Goal: Transaction & Acquisition: Purchase product/service

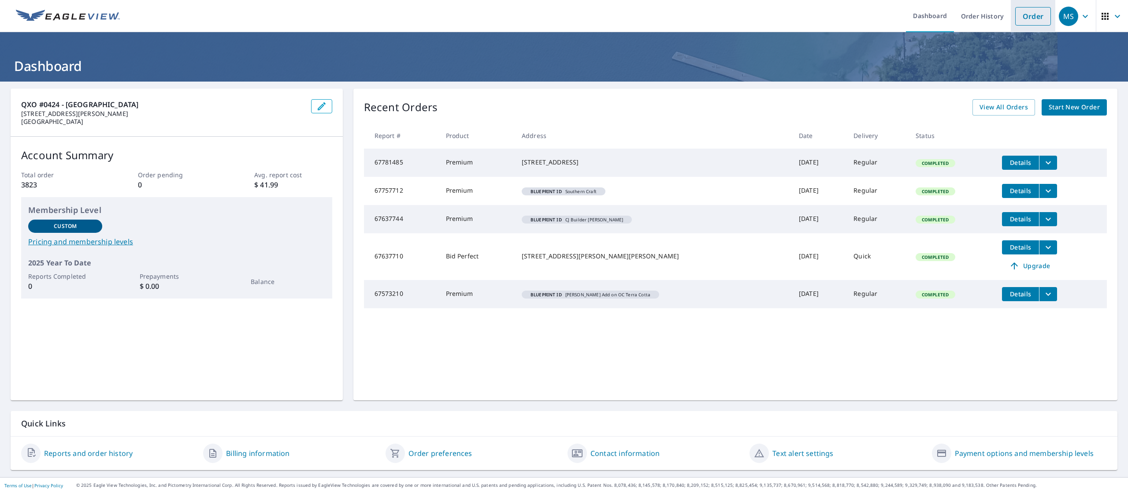
click at [1013, 27] on li "Order" at bounding box center [1033, 16] width 45 height 32
click at [1015, 12] on link "Order" at bounding box center [1033, 16] width 36 height 19
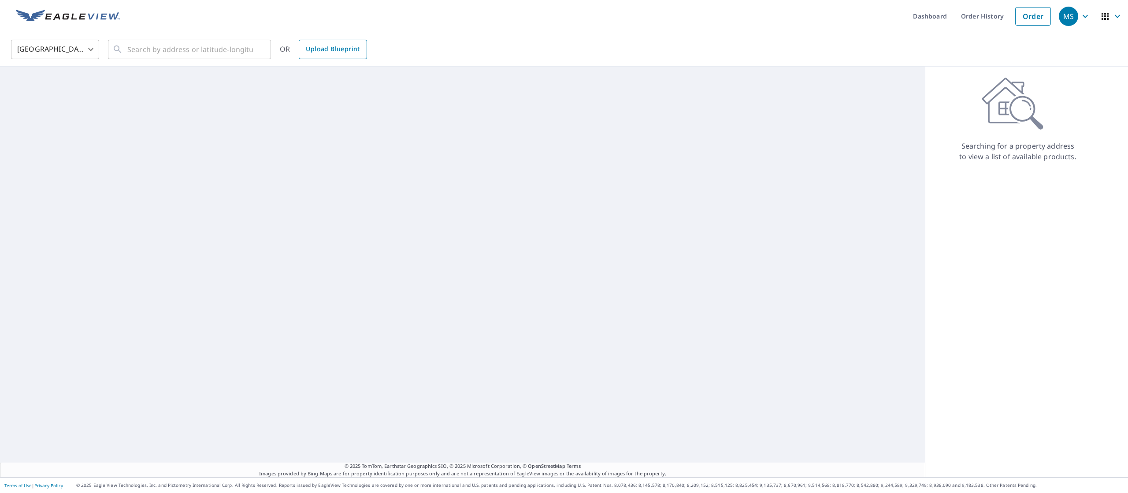
click at [311, 56] on link "Upload Blueprint" at bounding box center [333, 49] width 68 height 19
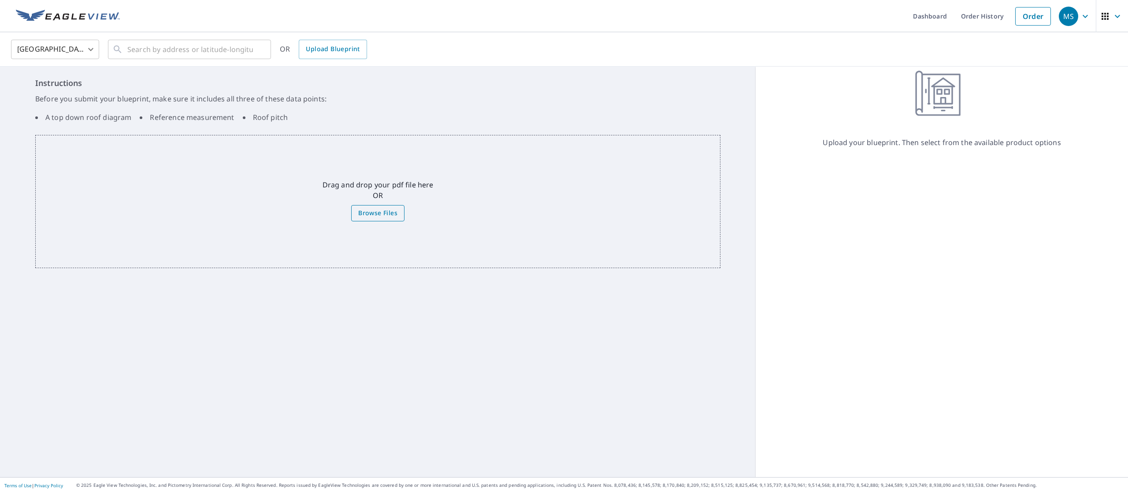
click at [358, 212] on span "Browse Files" at bounding box center [377, 213] width 39 height 11
click at [0, 0] on input "Browse Files" at bounding box center [0, 0] width 0 height 0
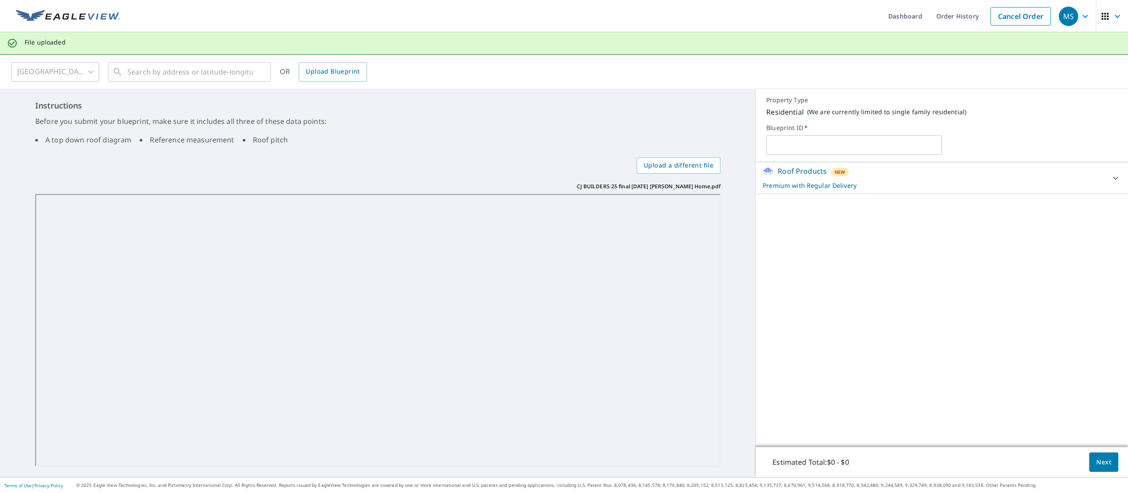
click at [781, 142] on input "text" at bounding box center [853, 145] width 175 height 25
paste input "[PERSON_NAME] road"
type input "[PERSON_NAME] road [PERSON_NAME]"
click at [1096, 462] on span "Next" at bounding box center [1103, 461] width 15 height 11
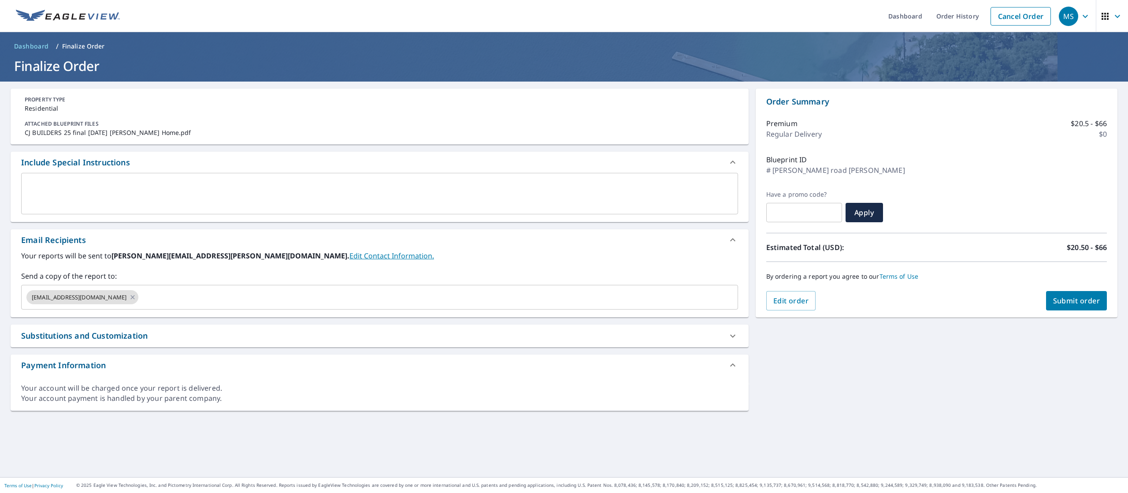
click at [159, 176] on div "x ​" at bounding box center [379, 193] width 717 height 41
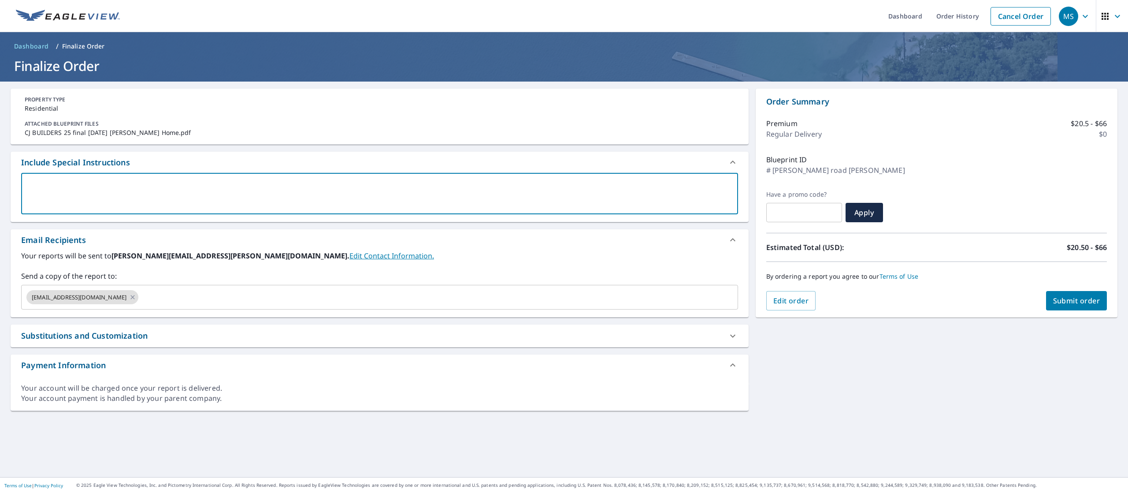
type textarea "1"
type textarea "x"
checkbox input "true"
type textarea "12"
type textarea "x"
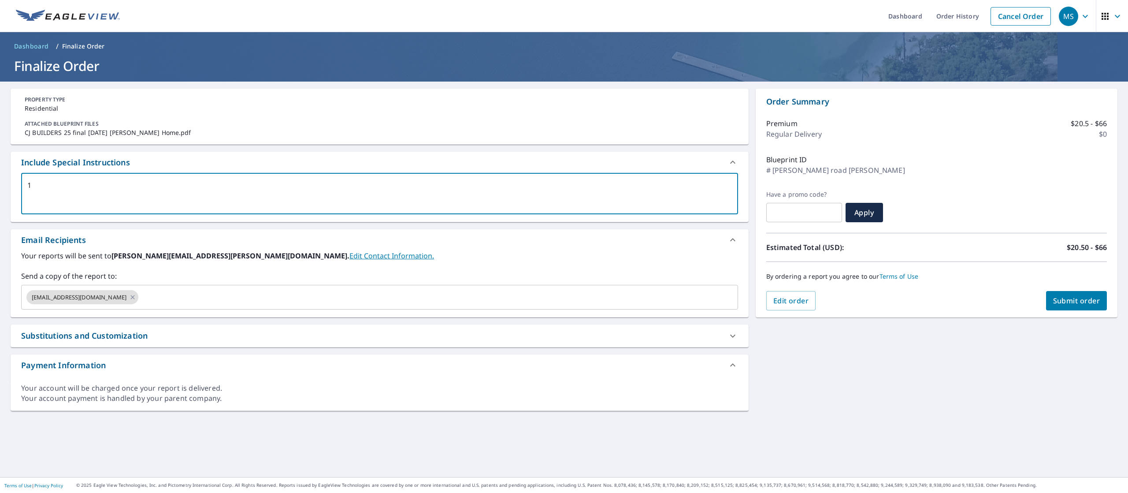
checkbox input "true"
type textarea "12""
type textarea "x"
checkbox input "true"
type textarea "12""
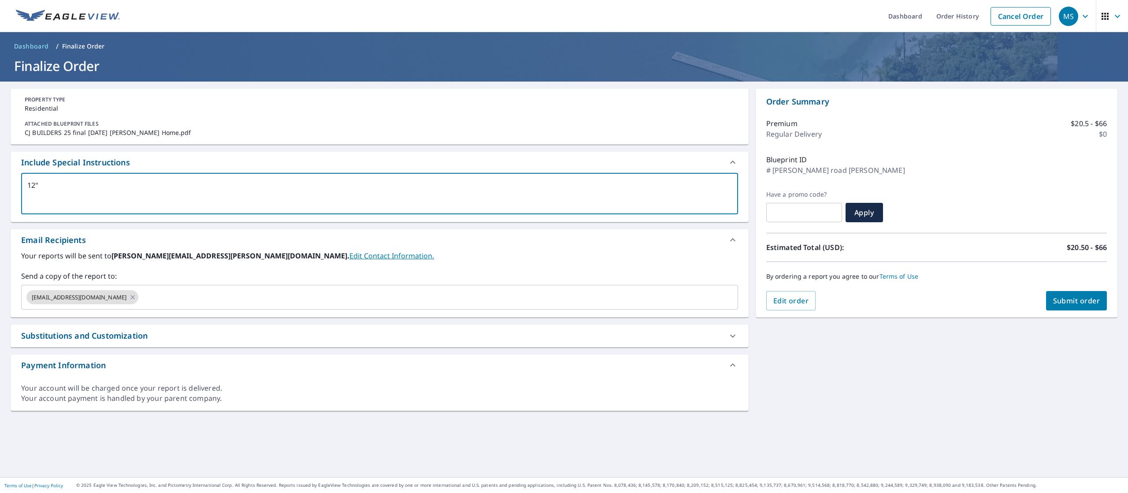
type textarea "x"
checkbox input "true"
type textarea "12" o"
type textarea "x"
checkbox input "true"
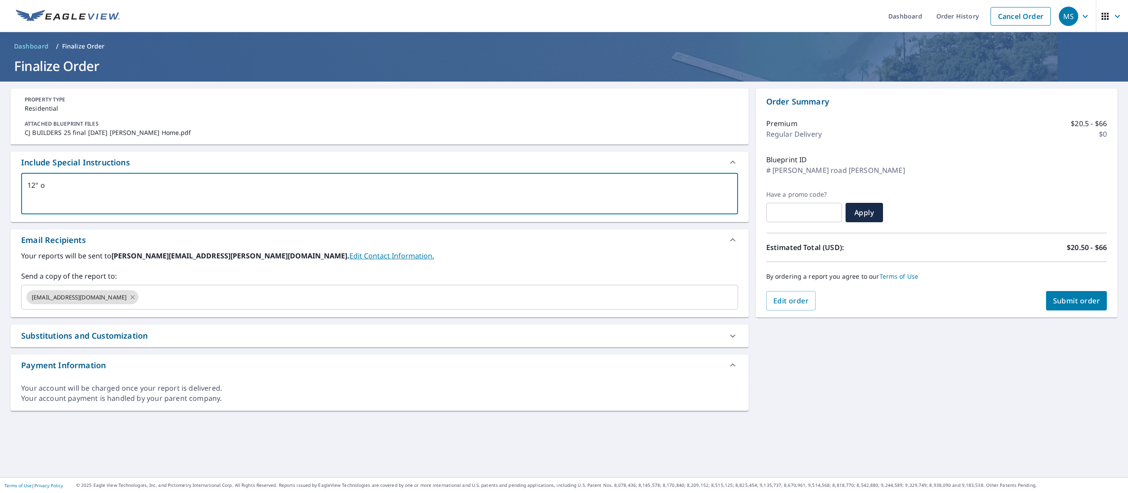
type textarea "12" ov"
type textarea "x"
checkbox input "true"
type textarea "12" ove"
type textarea "x"
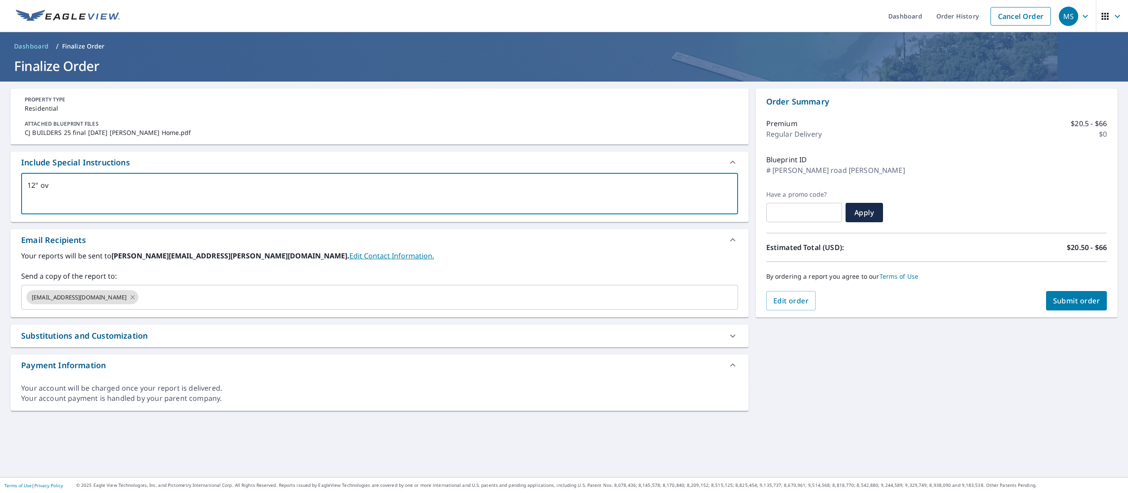
checkbox input "true"
type textarea "12" over"
type textarea "x"
checkbox input "true"
type textarea "12" overh"
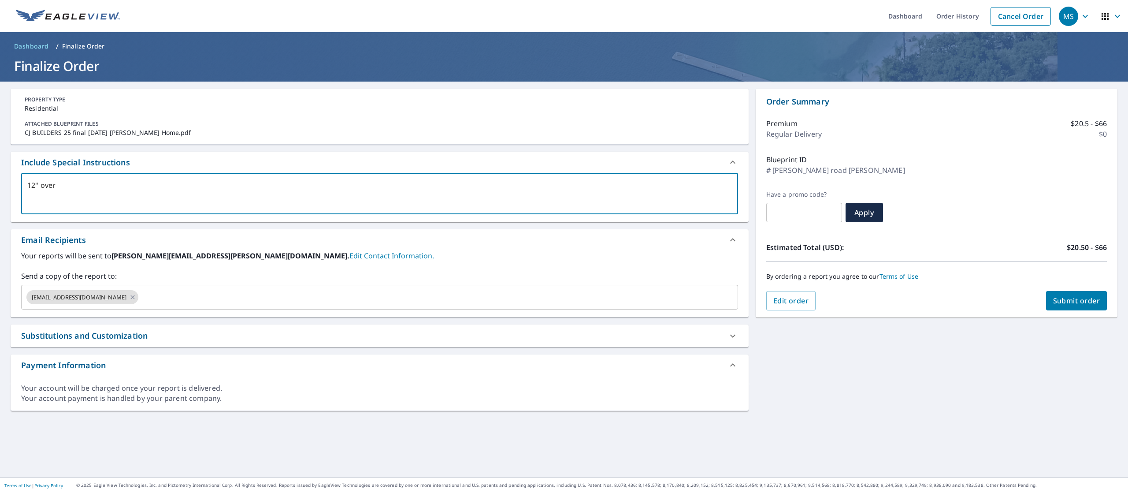
type textarea "x"
checkbox input "true"
type textarea "12" overha"
type textarea "x"
checkbox input "true"
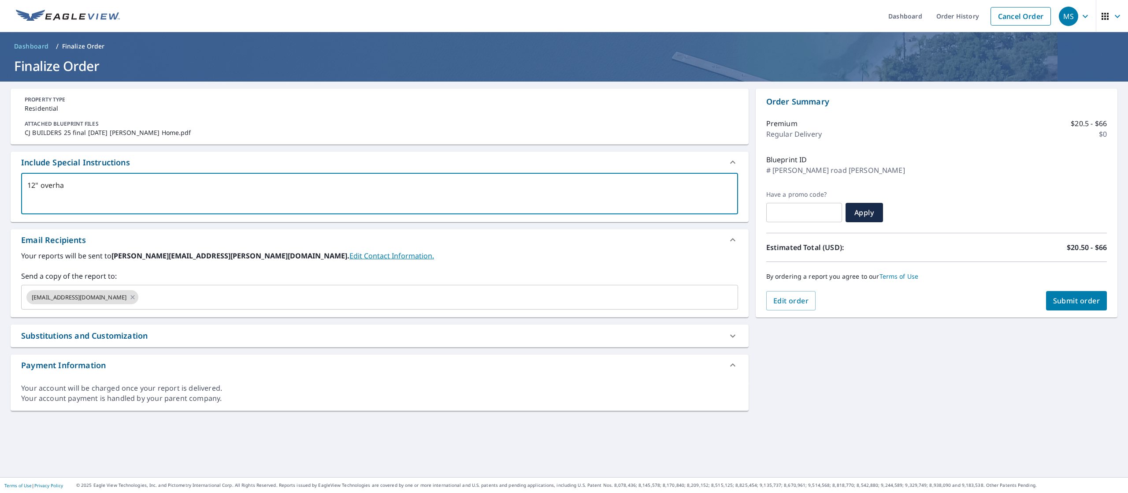
type textarea "12" overhan"
type textarea "x"
checkbox input "true"
type textarea "12" overhang"
type textarea "x"
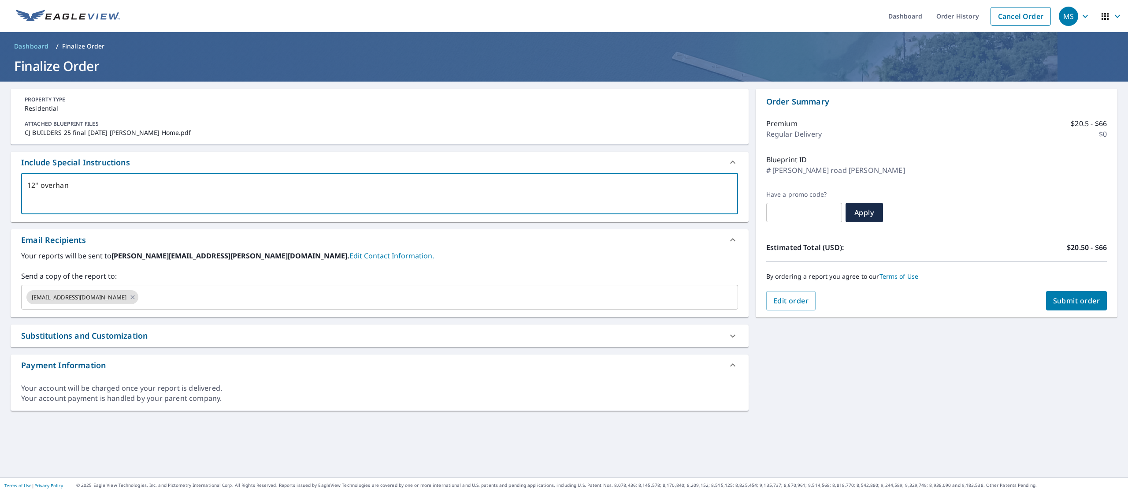
checkbox input "true"
type textarea "12" overhang"
type textarea "x"
checkbox input "true"
type textarea "12" overhang u"
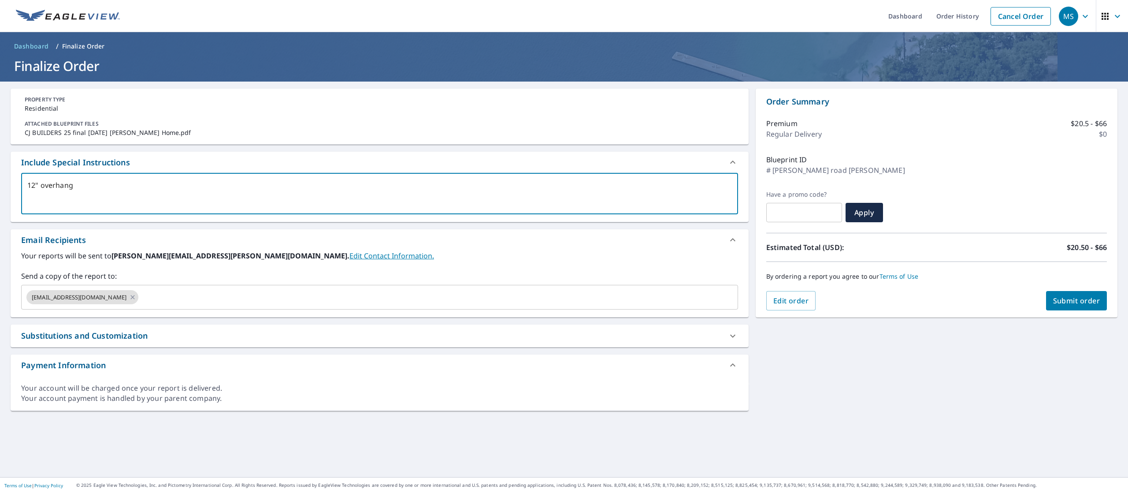
type textarea "x"
checkbox input "true"
type textarea "12" overhang un"
type textarea "x"
checkbox input "true"
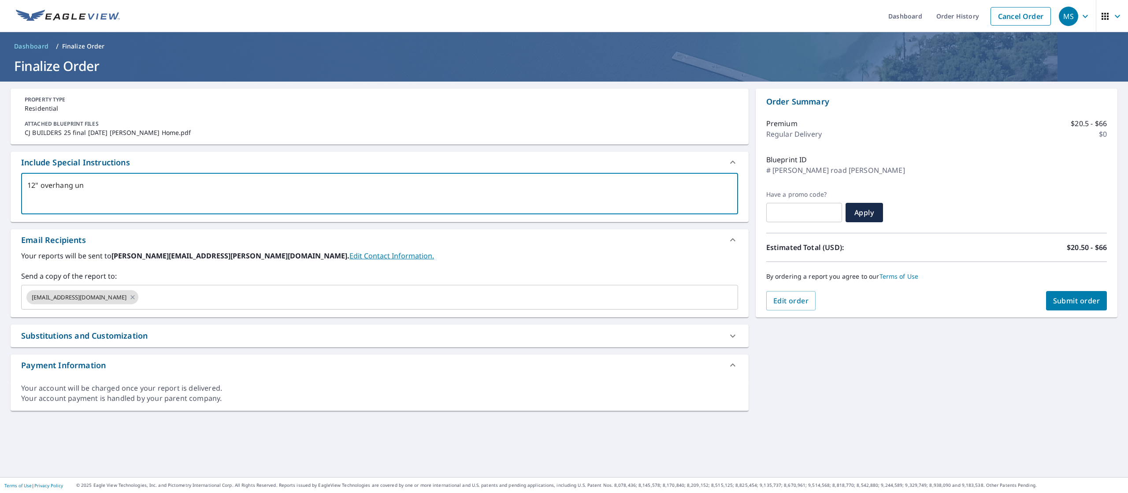
type textarea "12" overhang unl"
type textarea "x"
checkbox input "true"
type textarea "12" overhang unle"
type textarea "x"
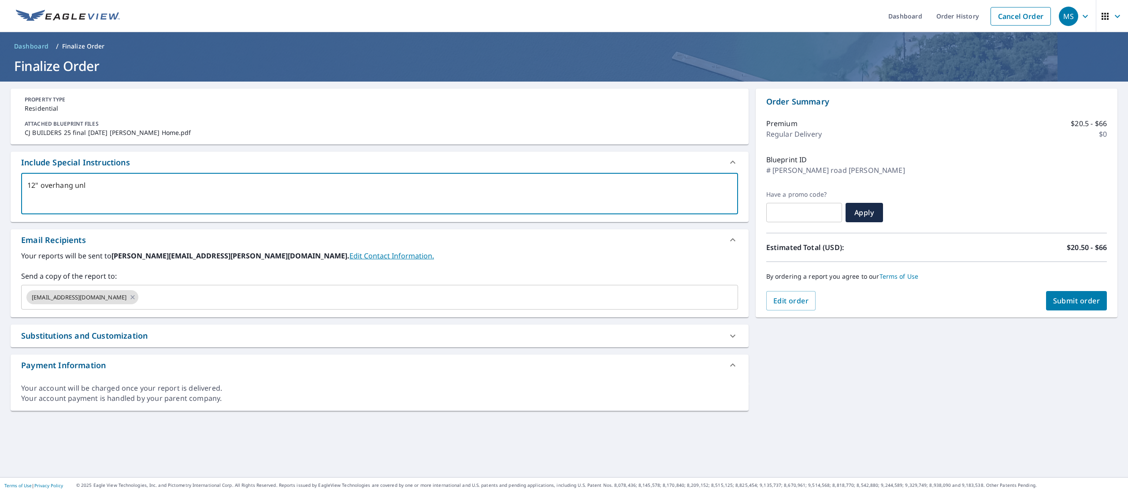
checkbox input "true"
type textarea "12" overhang unles"
type textarea "x"
checkbox input "true"
type textarea "12" overhang unless"
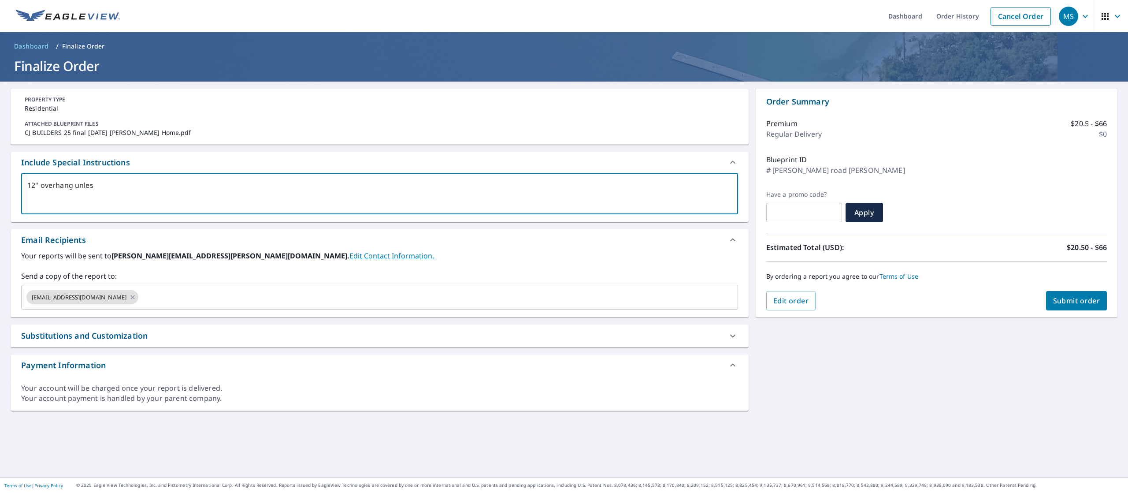
type textarea "x"
checkbox input "true"
type textarea "12" overhang unless"
type textarea "x"
checkbox input "true"
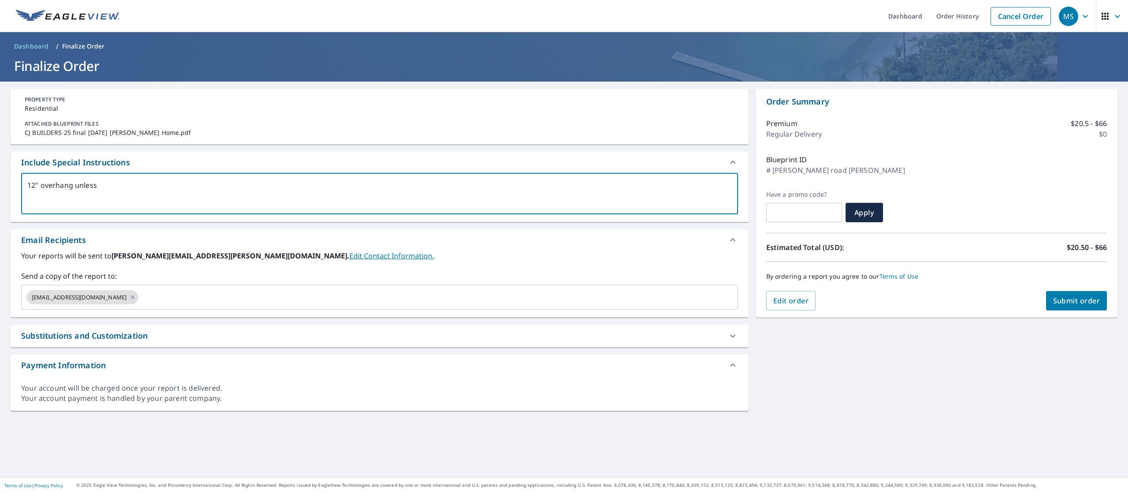
type textarea "12" overhang unless n"
type textarea "x"
checkbox input "true"
type textarea "12" overhang unless no"
type textarea "x"
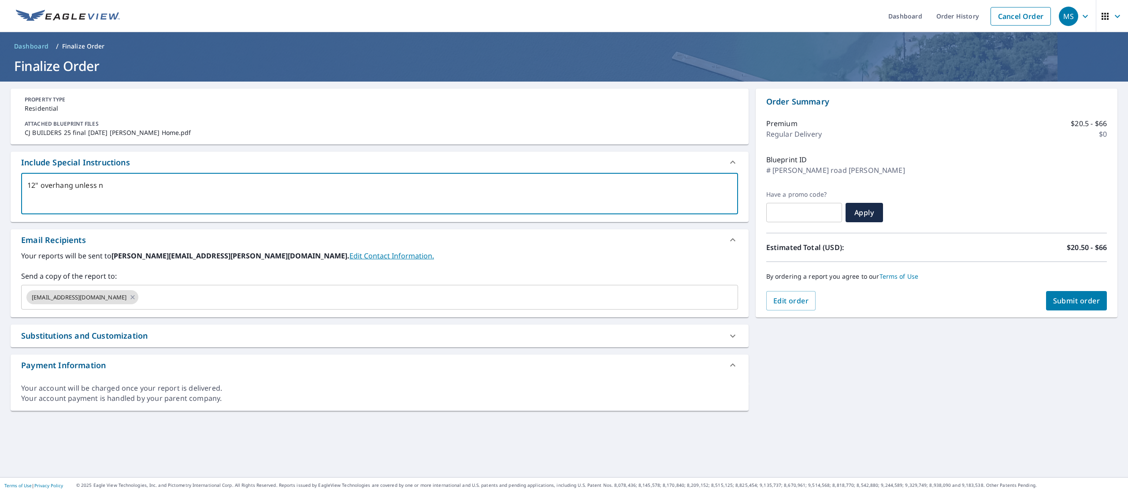
checkbox input "true"
type textarea "12" overhang unless not"
type textarea "x"
checkbox input "true"
type textarea "12" overhang unless note"
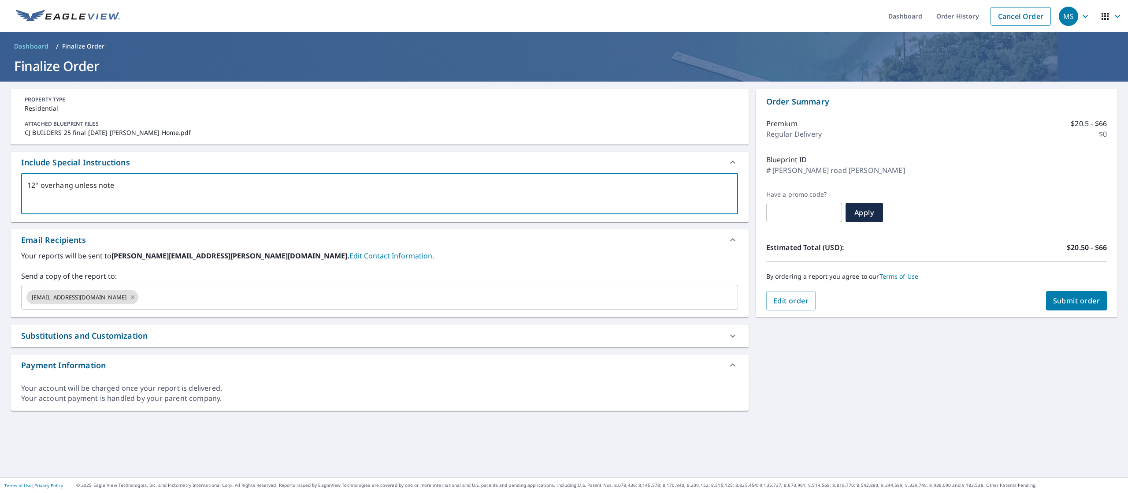
type textarea "x"
checkbox input "true"
type textarea "12" overhang unless noted"
type textarea "x"
checkbox input "true"
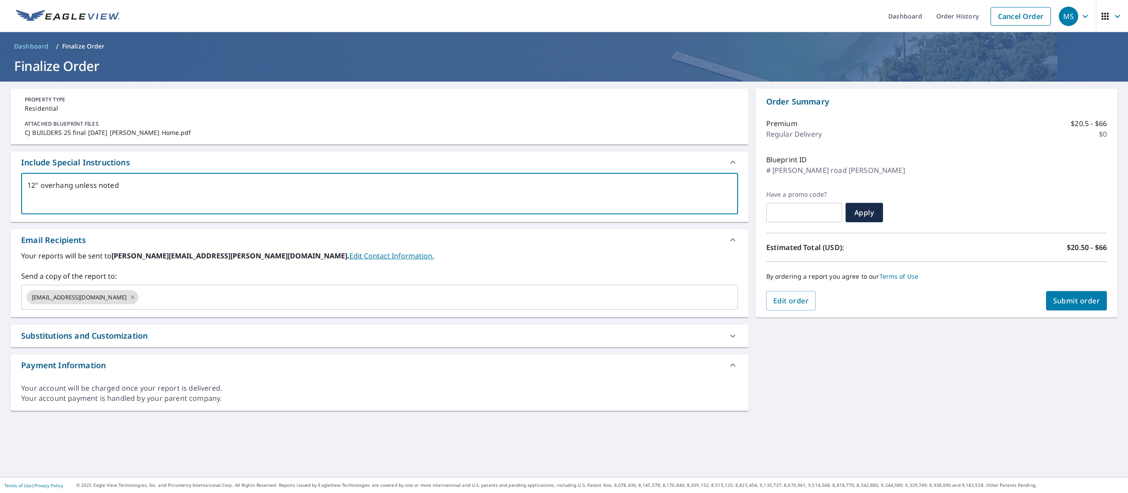
type textarea "12" overhang unless noted"
type textarea "x"
checkbox input "true"
click at [129, 294] on icon at bounding box center [132, 297] width 7 height 10
type textarea "x"
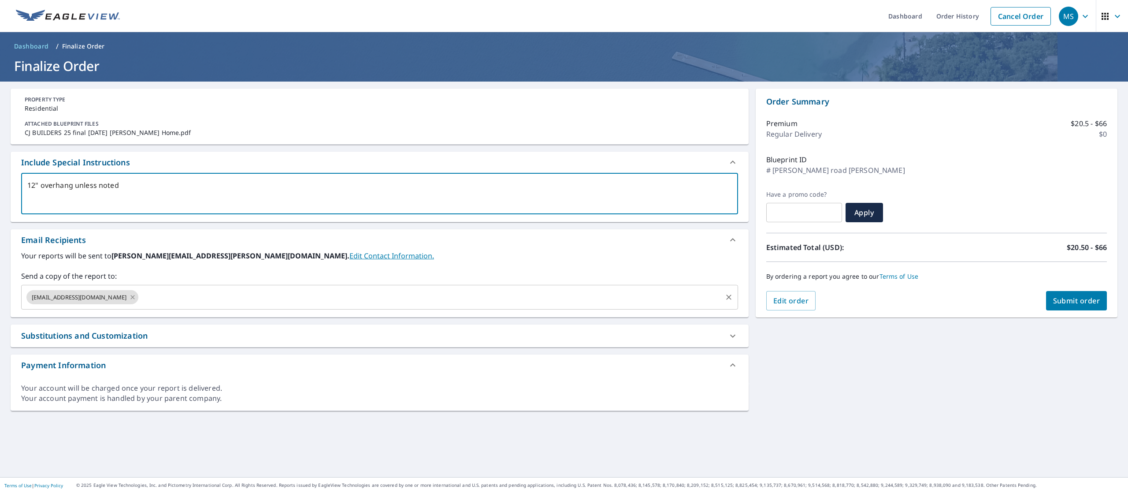
checkbox input "true"
type textarea "12" overhang unless noted"
type textarea "x"
click at [99, 294] on input "text" at bounding box center [373, 297] width 696 height 17
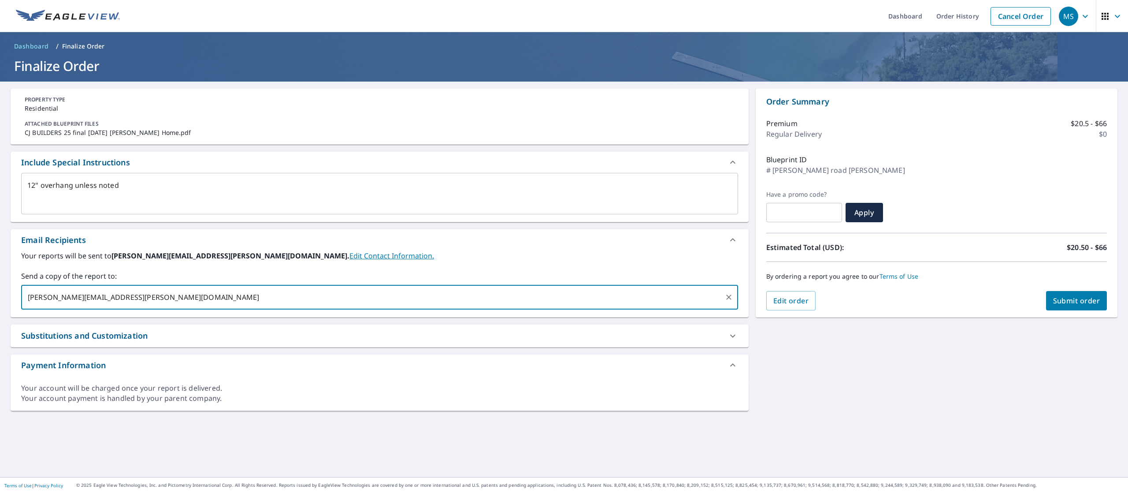
type input "[PERSON_NAME][EMAIL_ADDRESS][PERSON_NAME][DOMAIN_NAME]"
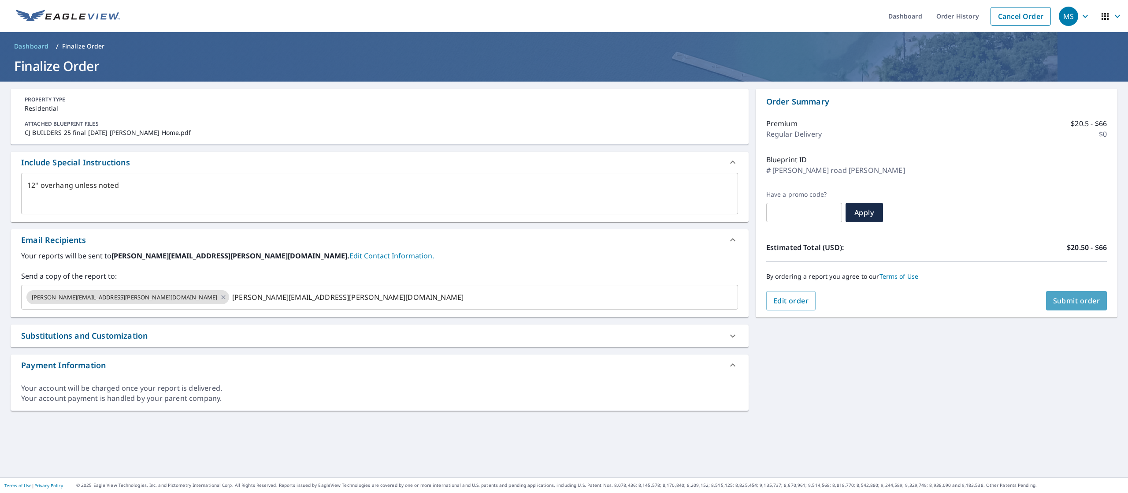
type textarea "x"
checkbox input "true"
click at [1053, 297] on span "Submit order" at bounding box center [1076, 301] width 47 height 10
type textarea "x"
checkbox input "true"
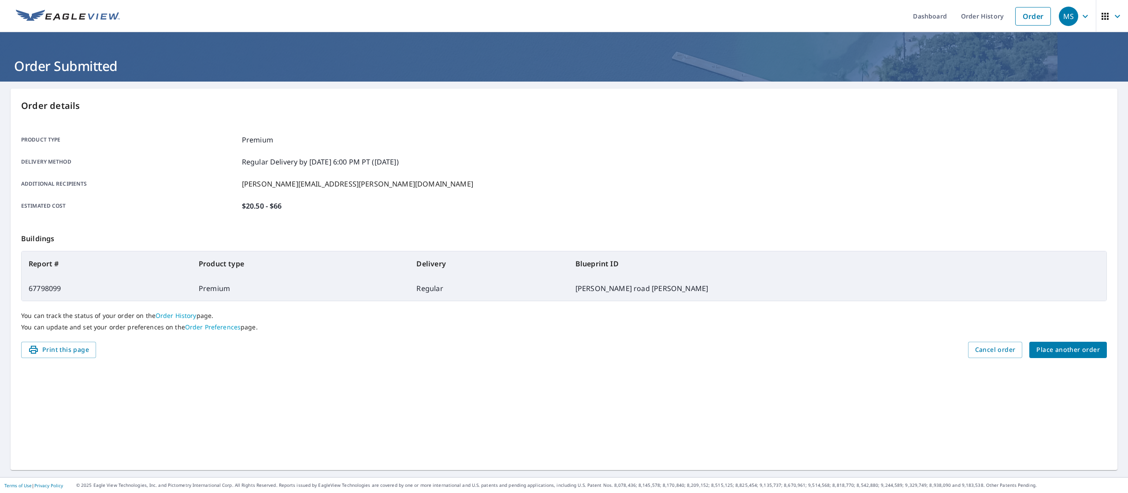
click at [1052, 354] on span "Place another order" at bounding box center [1067, 349] width 63 height 11
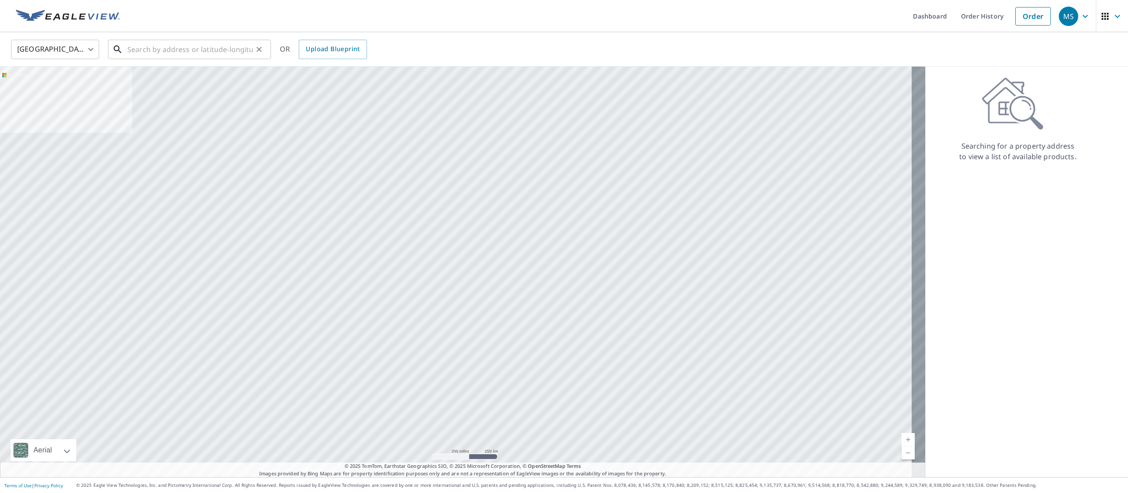
click at [145, 50] on input "text" at bounding box center [190, 49] width 126 height 25
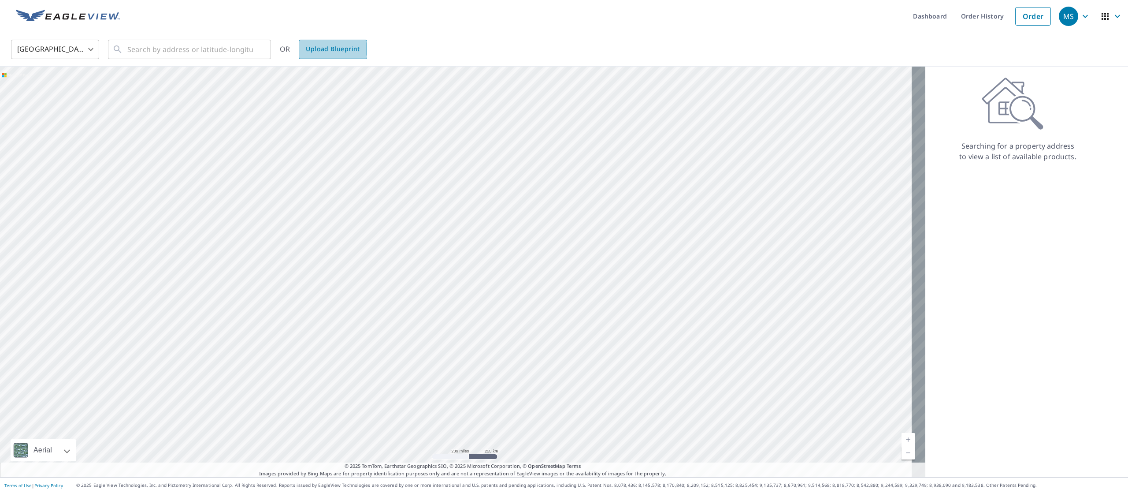
click at [330, 49] on span "Upload Blueprint" at bounding box center [333, 49] width 54 height 11
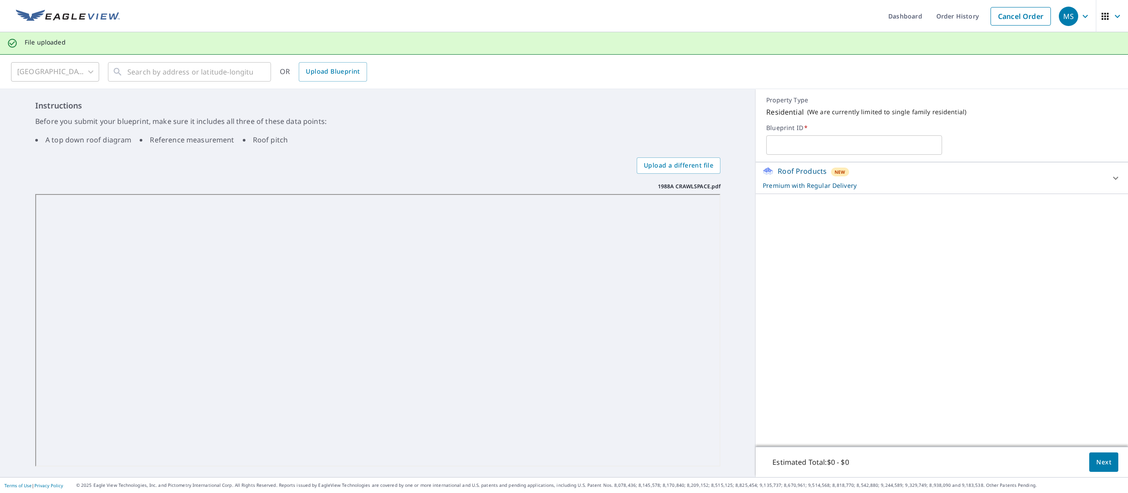
click at [808, 147] on input "text" at bounding box center [853, 145] width 175 height 25
paste input "[PERSON_NAME] and [PERSON_NAME]"
click at [767, 142] on input "[PERSON_NAME] and [PERSON_NAME]" at bounding box center [853, 145] width 175 height 25
click at [910, 155] on input "Legendary CH [PERSON_NAME] and [PERSON_NAME]" at bounding box center [853, 145] width 175 height 25
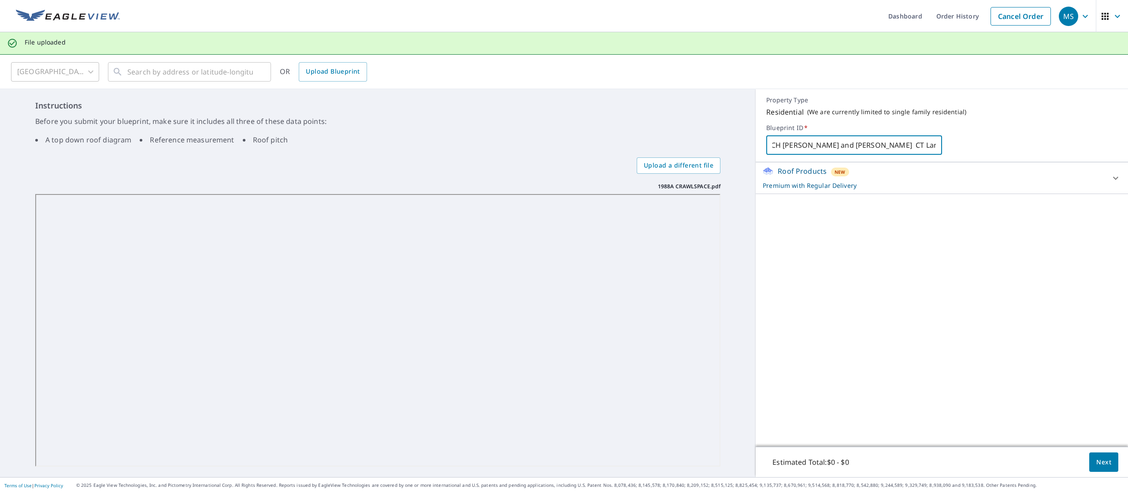
click at [883, 152] on input "Legendary CH [PERSON_NAME] and [PERSON_NAME] CT Lanmark Charcoal" at bounding box center [853, 145] width 175 height 25
click at [880, 146] on input "Legendary CH [PERSON_NAME] and [PERSON_NAME] CT Lanmark Charcoal" at bounding box center [853, 145] width 175 height 25
type input "Legendary CH [PERSON_NAME] and [PERSON_NAME] CT Landmark Charcoal"
click at [1096, 458] on span "Next" at bounding box center [1103, 461] width 15 height 11
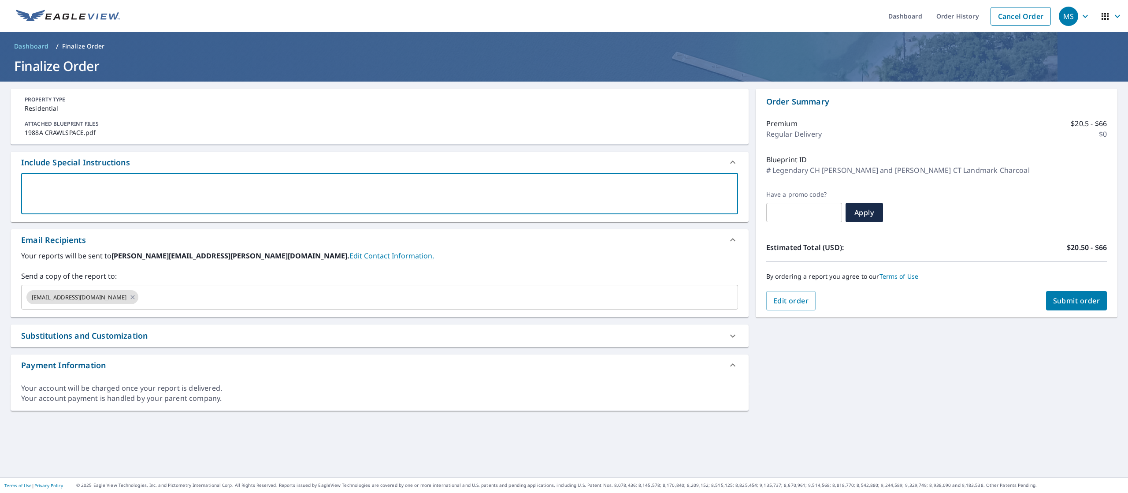
click at [519, 189] on textarea at bounding box center [379, 193] width 705 height 25
type textarea "1"
type textarea "x"
checkbox input "true"
type textarea "12"
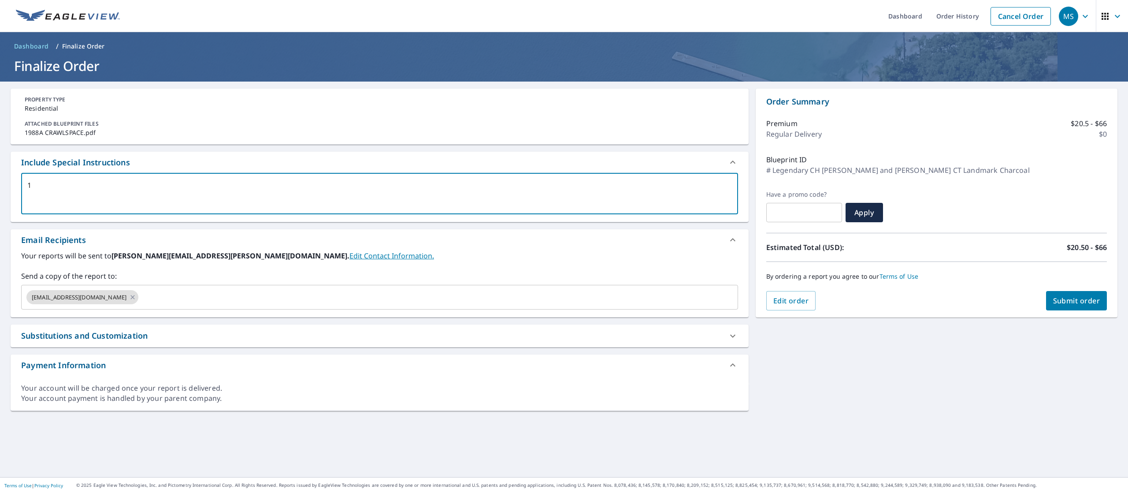
type textarea "x"
checkbox input "true"
type textarea "12""
type textarea "x"
checkbox input "true"
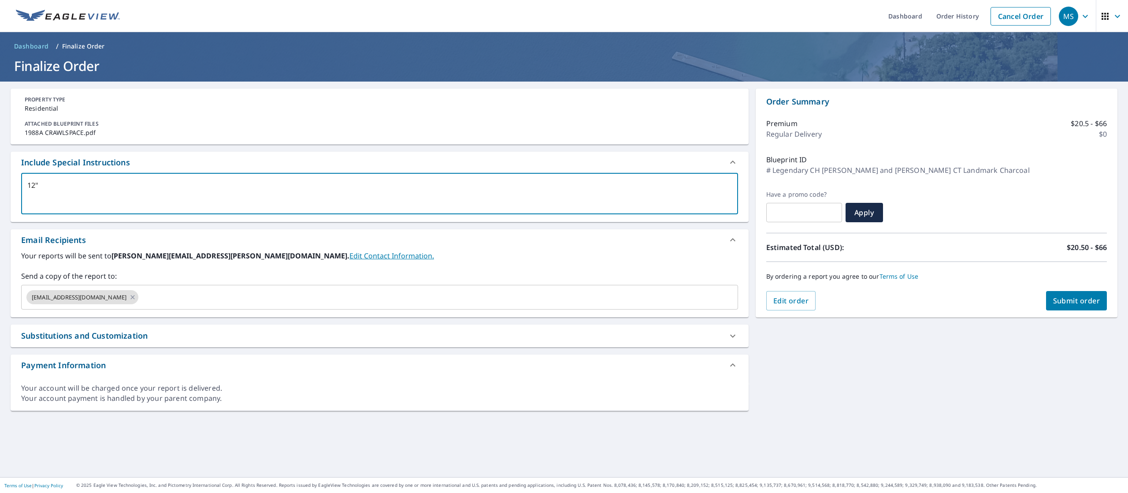
type textarea "12""
type textarea "x"
checkbox input "true"
type textarea "12" o"
type textarea "x"
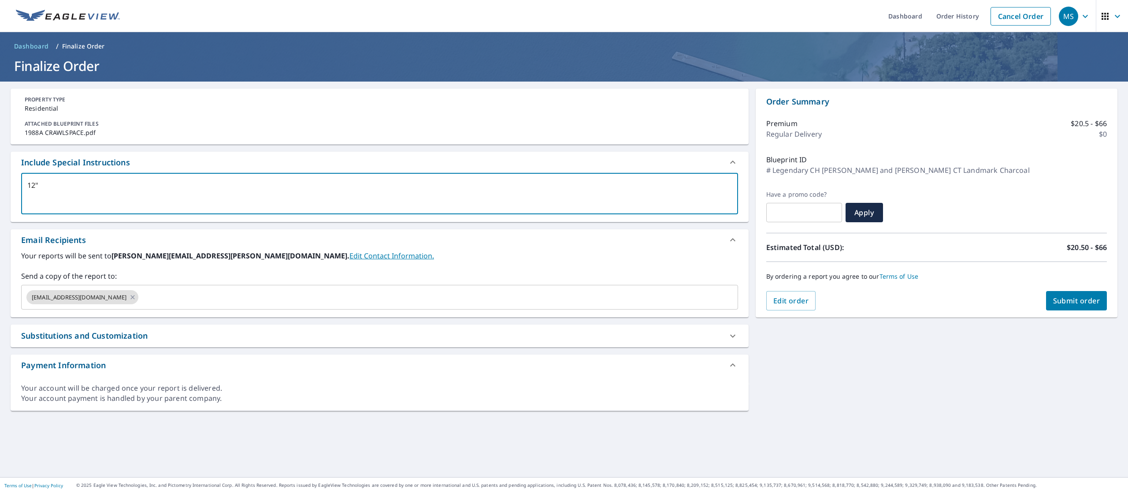
checkbox input "true"
type textarea "12" ov"
type textarea "x"
checkbox input "true"
type textarea "12" ove"
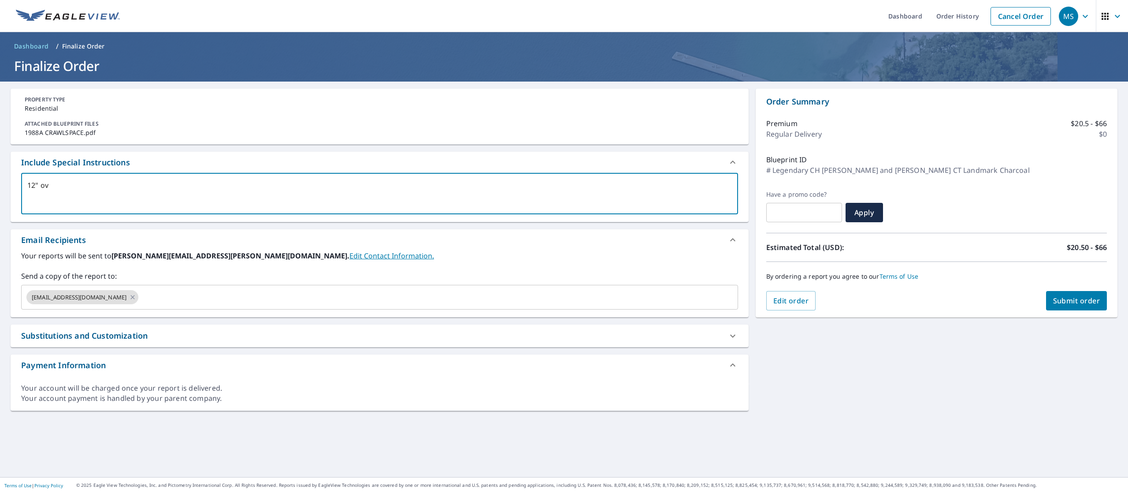
type textarea "x"
checkbox input "true"
type textarea "12" over"
type textarea "x"
checkbox input "true"
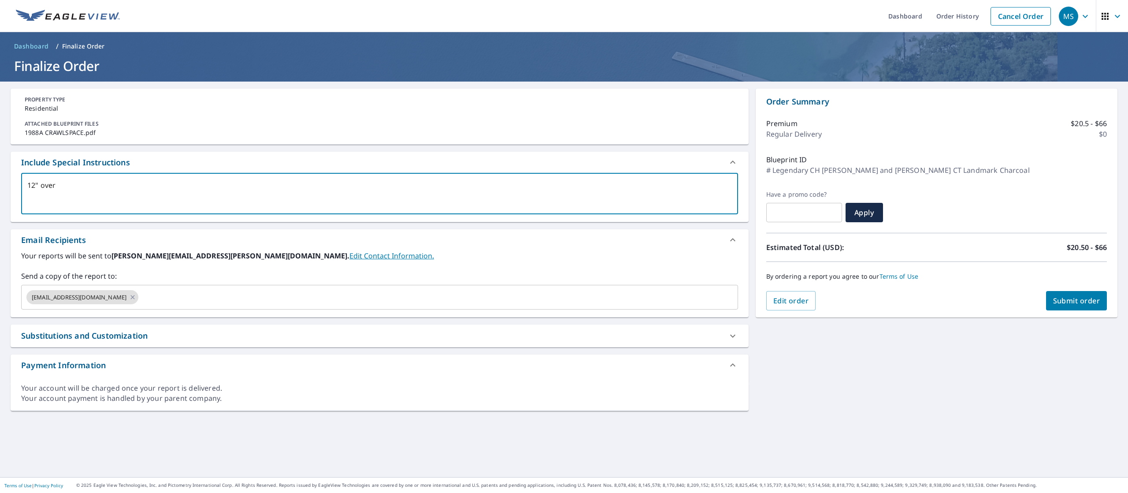
type textarea "12" overh"
type textarea "x"
checkbox input "true"
type textarea "12" overha"
type textarea "x"
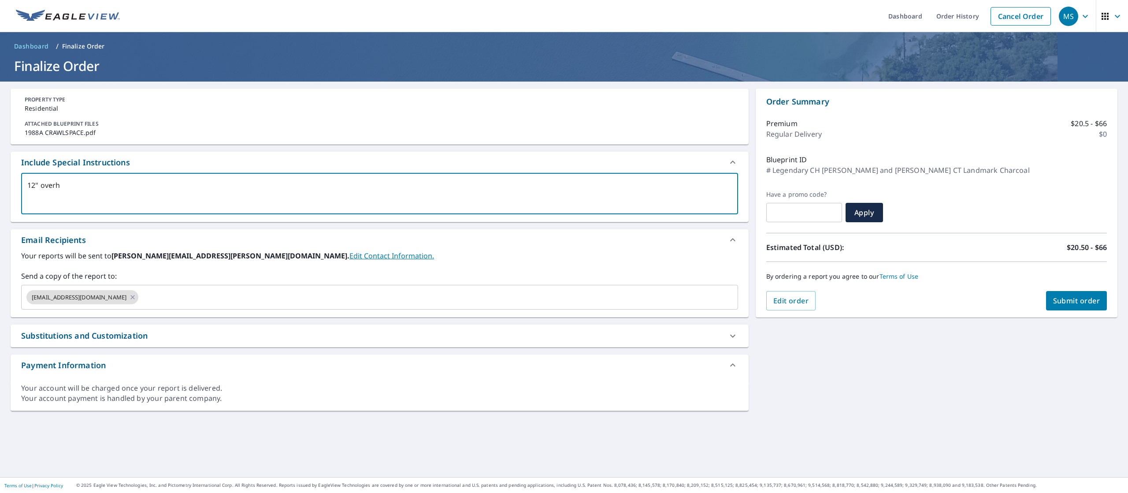
checkbox input "true"
type textarea "12" overhan"
type textarea "x"
checkbox input "true"
type textarea "12" overhanh"
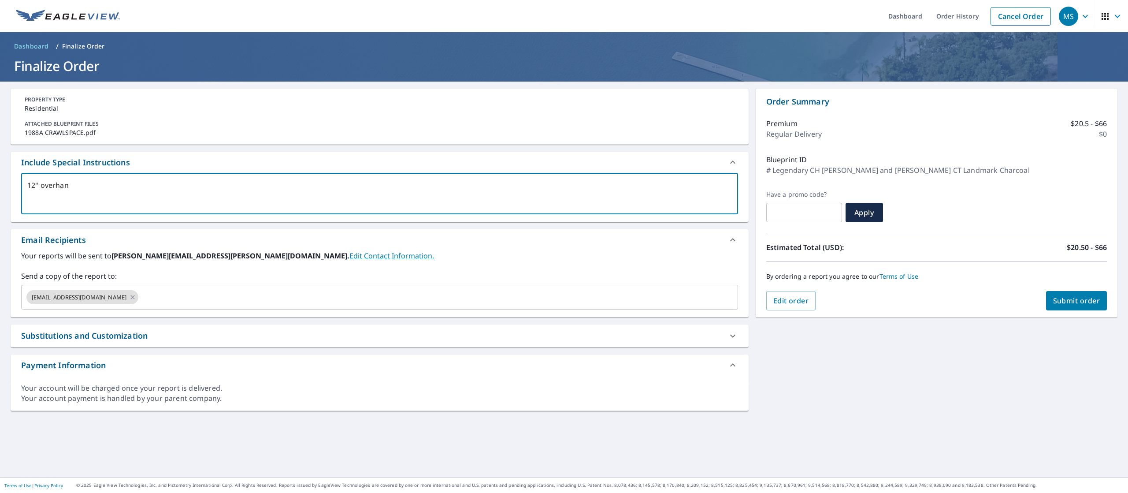
type textarea "x"
checkbox input "true"
type textarea "12" overhanhg"
type textarea "x"
checkbox input "true"
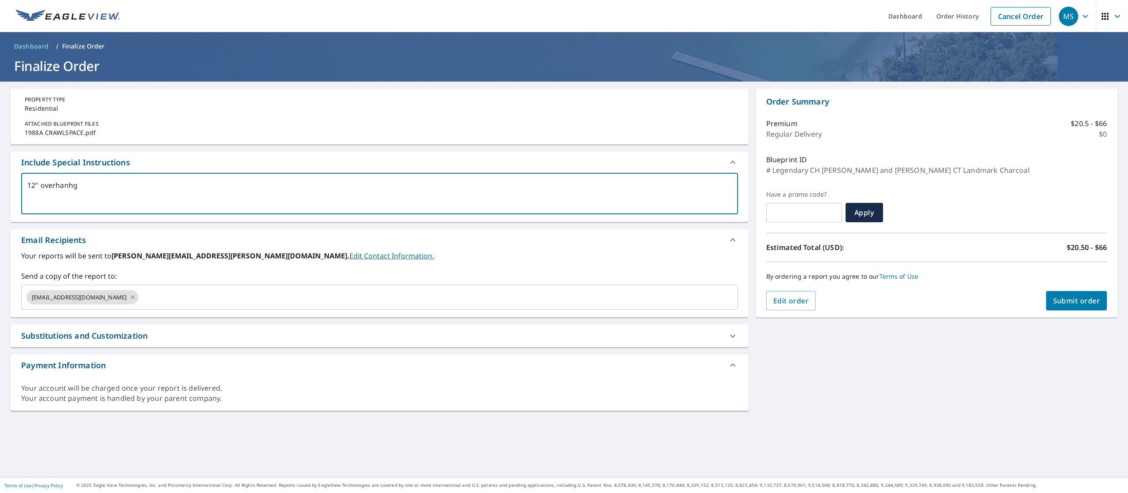
type textarea "12" overhanh"
type textarea "x"
checkbox input "true"
type textarea "12" overhan"
type textarea "x"
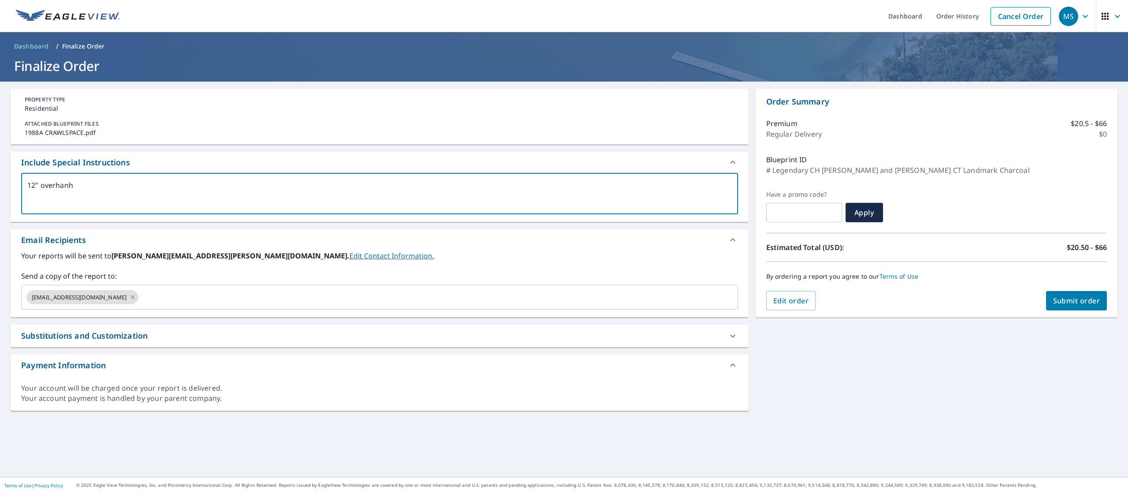
checkbox input "true"
type textarea "12" overhang"
type textarea "x"
checkbox input "true"
type textarea "12" overhang"
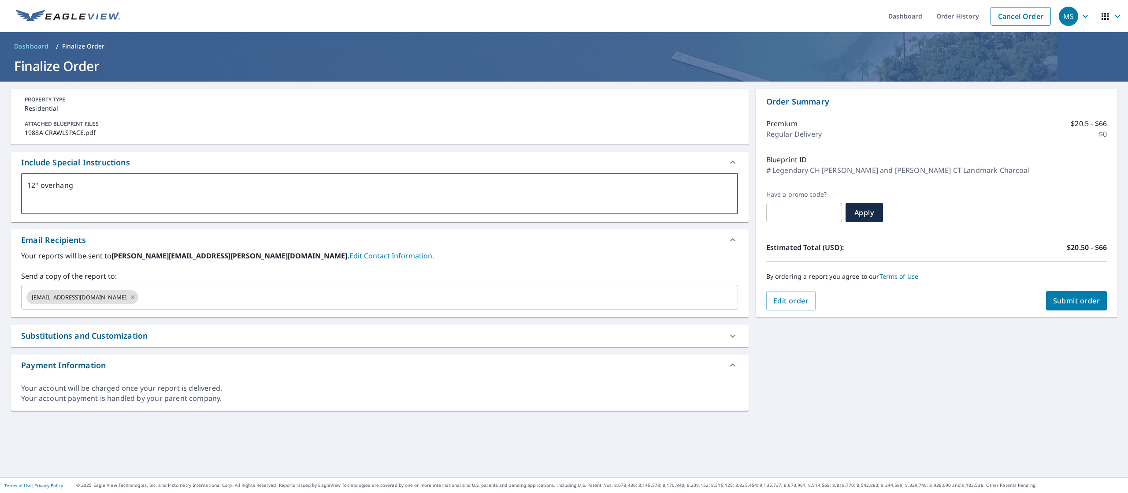
type textarea "x"
checkbox input "true"
type textarea "12" overhang u"
type textarea "x"
checkbox input "true"
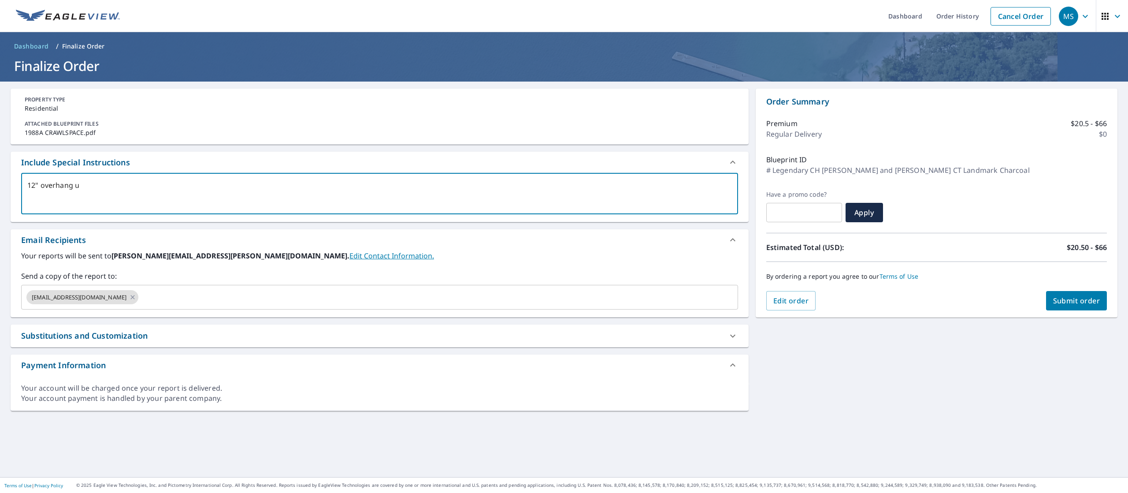
type textarea "12" overhang un"
type textarea "x"
checkbox input "true"
type textarea "12" overhang unl"
type textarea "x"
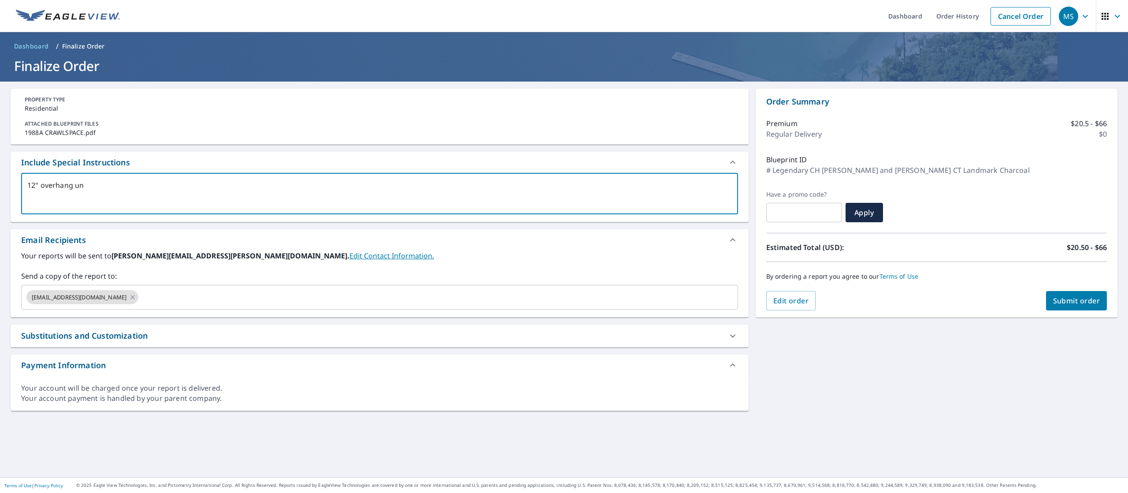
checkbox input "true"
type textarea "12" overhang unle"
type textarea "x"
checkbox input "true"
type textarea "12" overhang unles"
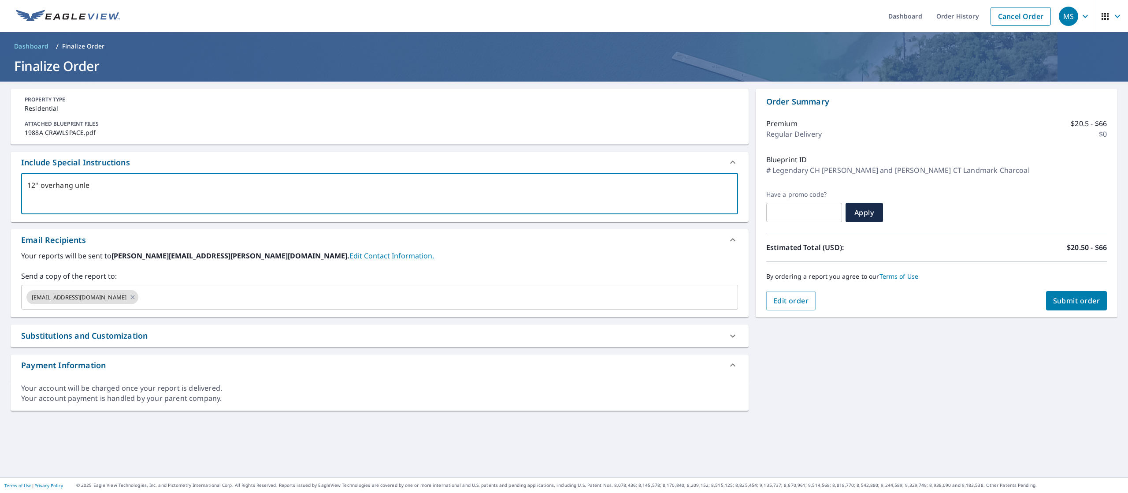
type textarea "x"
checkbox input "true"
type textarea "12" overhang unless"
type textarea "x"
checkbox input "true"
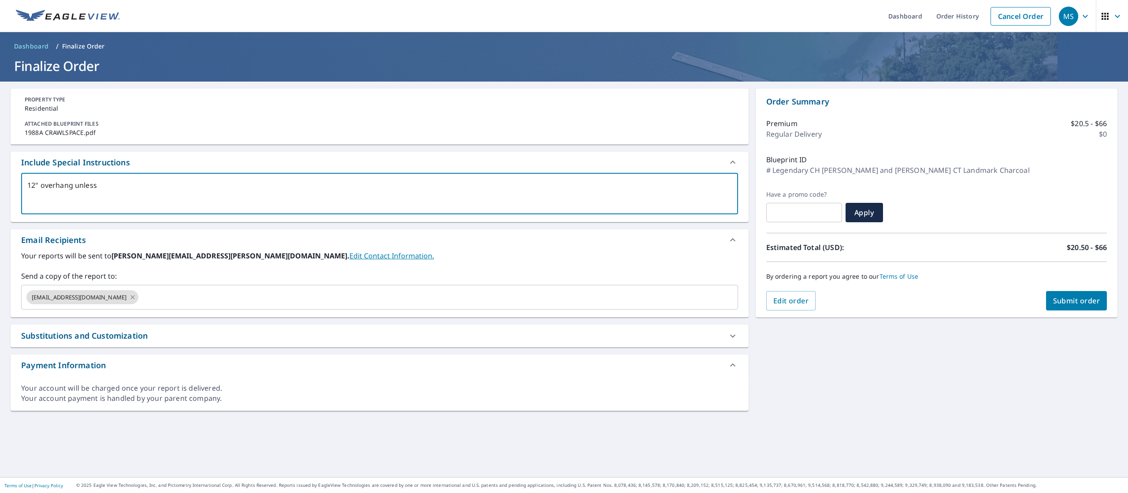
type textarea "12" overhang unless"
type textarea "x"
checkbox input "true"
type textarea "12" overhang unless n"
type textarea "x"
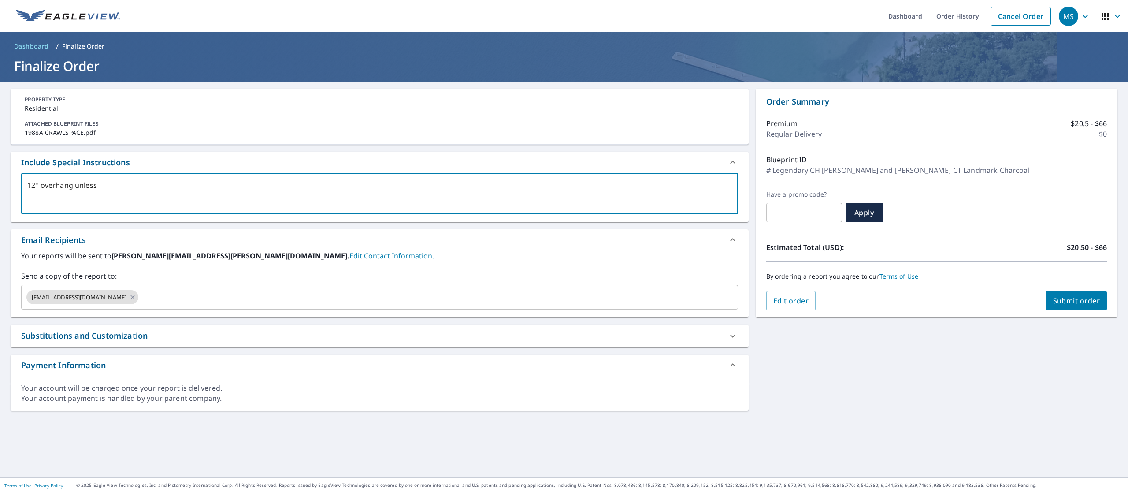
checkbox input "true"
type textarea "12" overhang unless no"
type textarea "x"
checkbox input "true"
type textarea "12" overhang unless not"
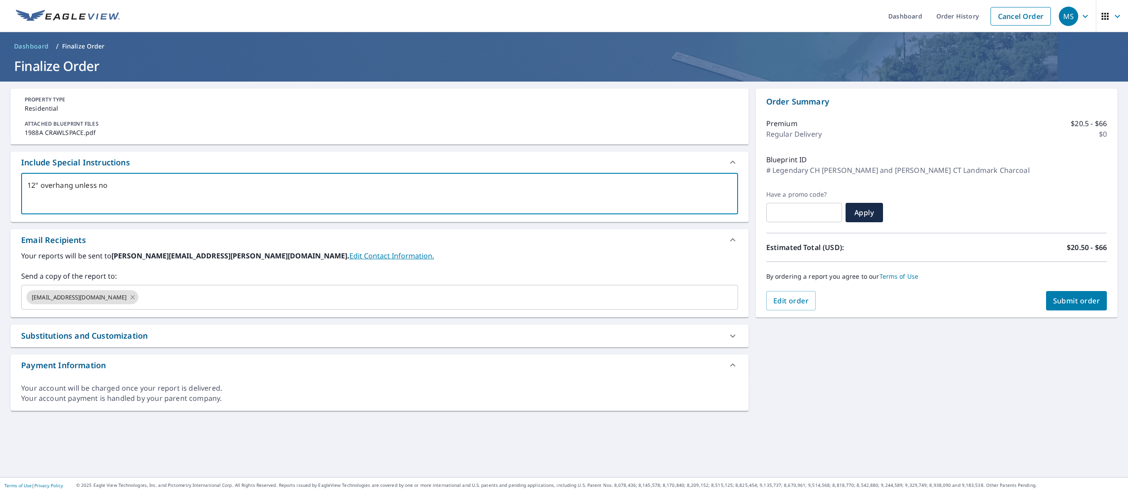
type textarea "x"
checkbox input "true"
type textarea "12" overhang unless note"
type textarea "x"
checkbox input "true"
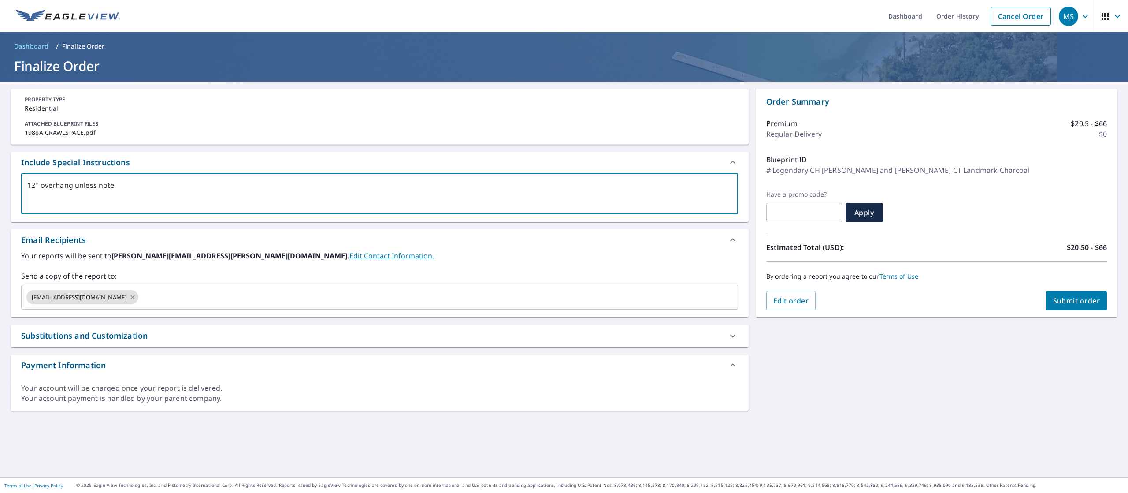
type textarea "12" overhang unless noted"
type textarea "x"
checkbox input "true"
type textarea "12" overhang unless noted"
type textarea "x"
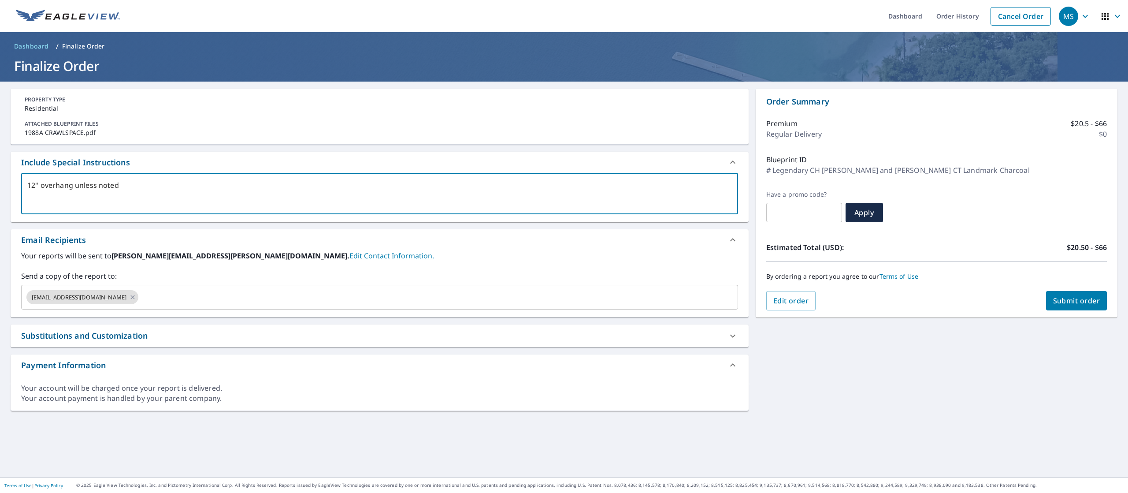
checkbox input "true"
click at [103, 301] on div "[EMAIL_ADDRESS][DOMAIN_NAME] ​" at bounding box center [379, 297] width 717 height 25
type textarea "12" overhang unless noted"
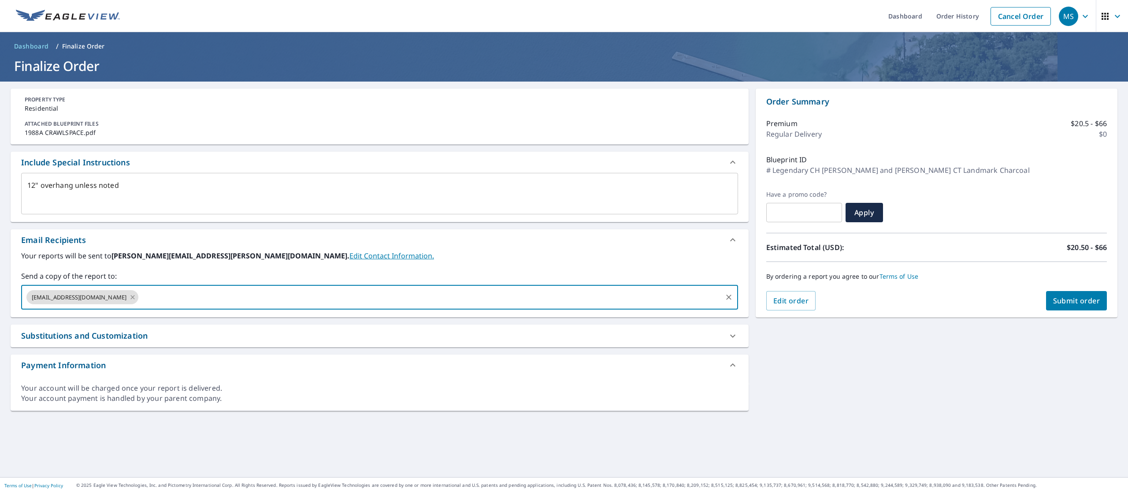
click at [129, 301] on icon at bounding box center [132, 297] width 7 height 10
type textarea "x"
checkbox input "true"
click at [99, 301] on input "text" at bounding box center [373, 297] width 696 height 17
type input "12""
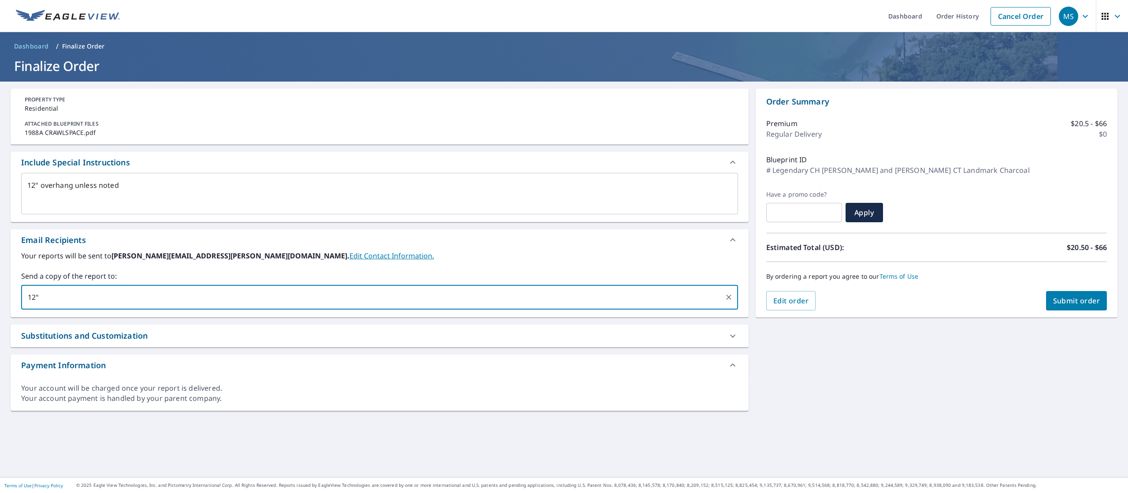
type textarea "x"
checkbox input "true"
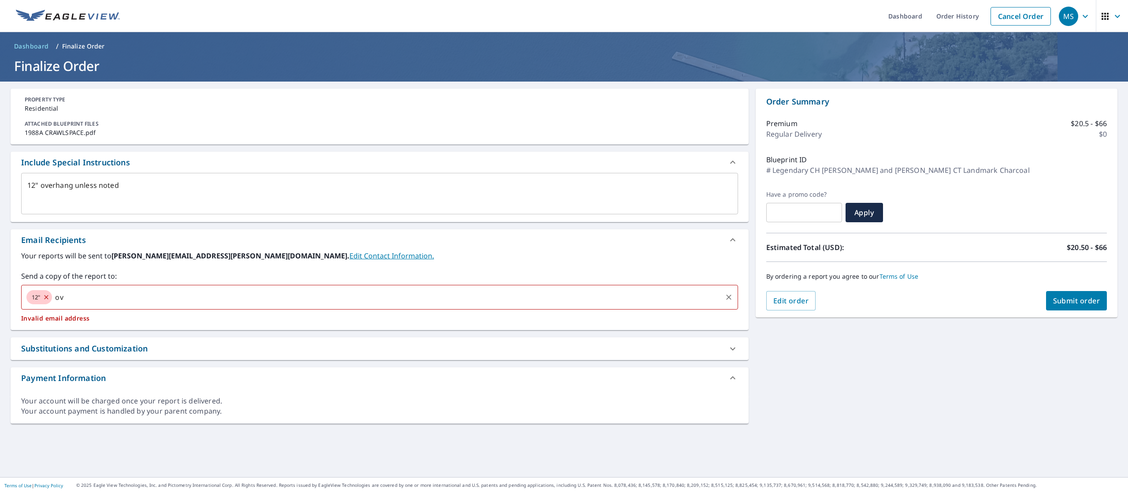
type input "o"
type textarea "x"
checkbox input "true"
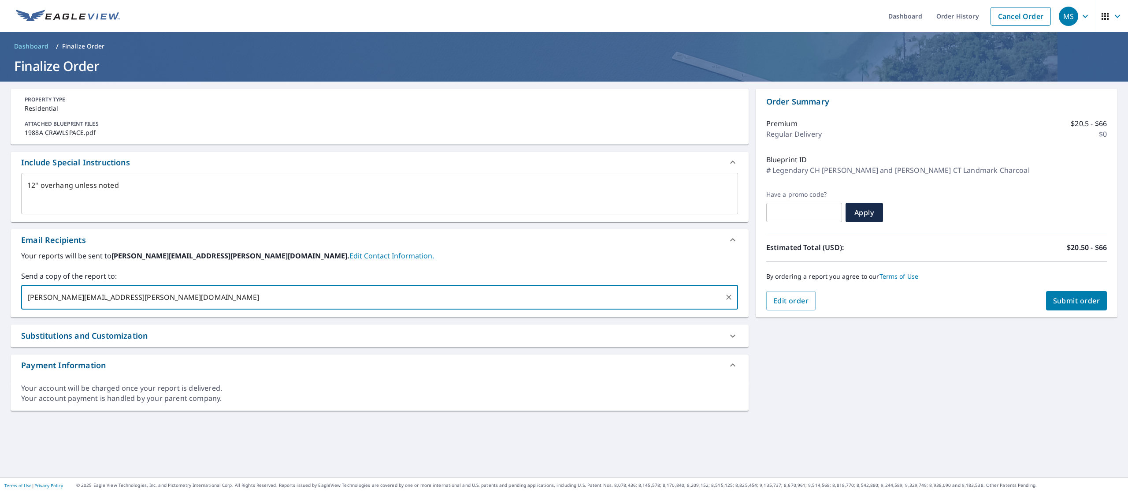
type input "[PERSON_NAME][EMAIL_ADDRESS][PERSON_NAME][DOMAIN_NAME]"
type textarea "x"
checkbox input "true"
click at [1053, 297] on span "Submit order" at bounding box center [1076, 301] width 47 height 10
type textarea "x"
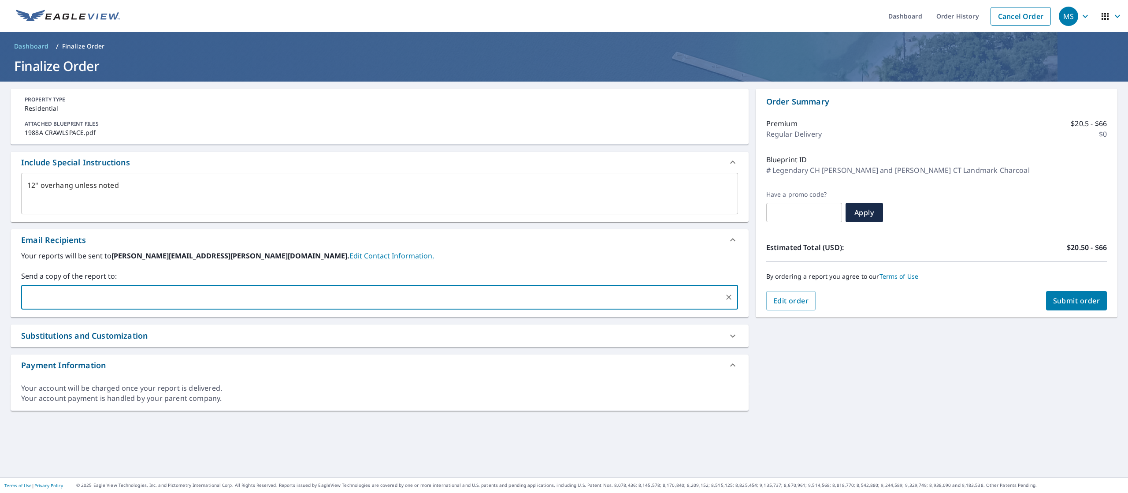
checkbox input "true"
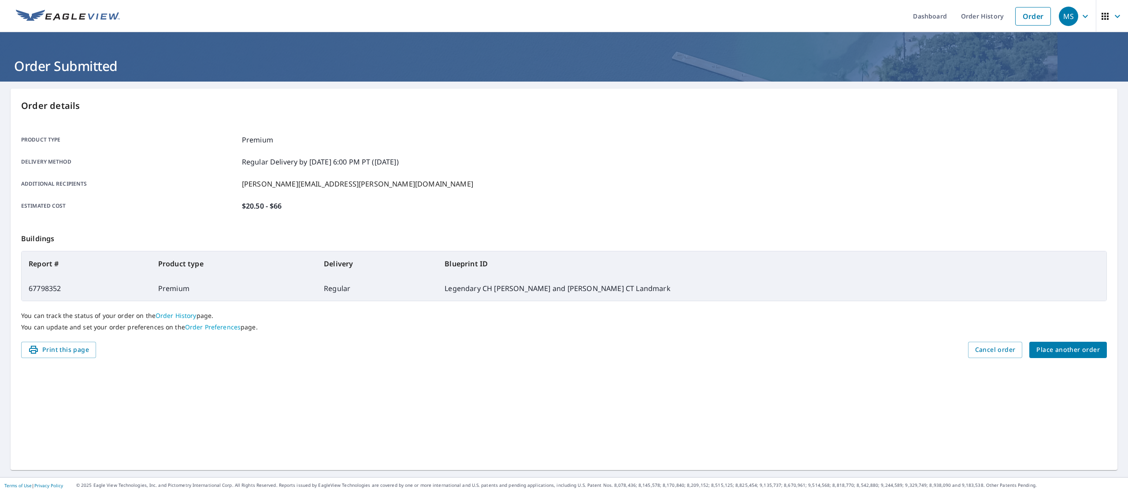
click at [1037, 336] on div "You can track the status of your order on the Order History page. You can updat…" at bounding box center [564, 321] width 1086 height 41
click at [1036, 354] on span "Place another order" at bounding box center [1067, 349] width 63 height 11
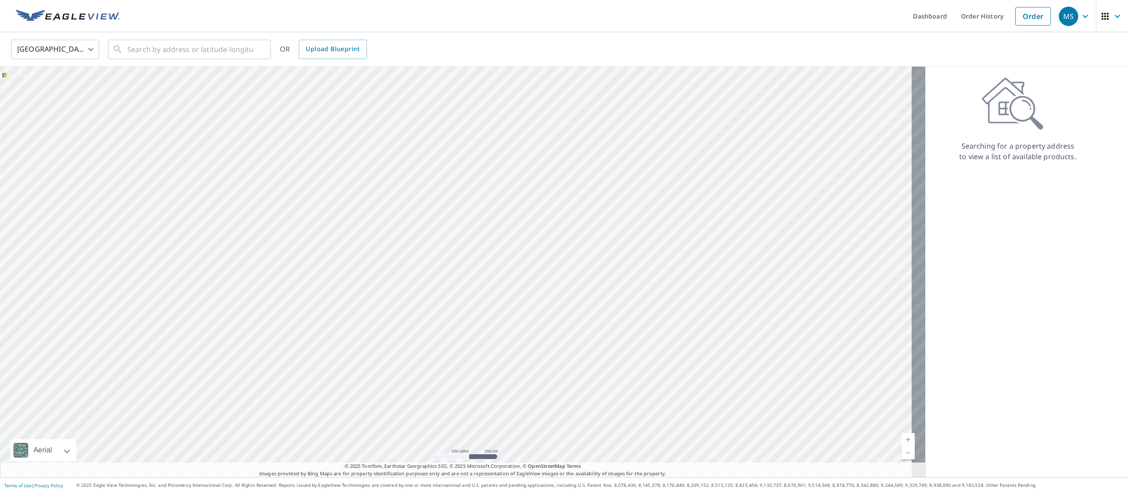
drag, startPoint x: 1093, startPoint y: 426, endPoint x: 1107, endPoint y: 153, distance: 273.6
click at [1107, 153] on div "Searching for a property address to view a list of available products." at bounding box center [1026, 272] width 203 height 410
click at [972, 24] on link "Order History" at bounding box center [982, 16] width 57 height 32
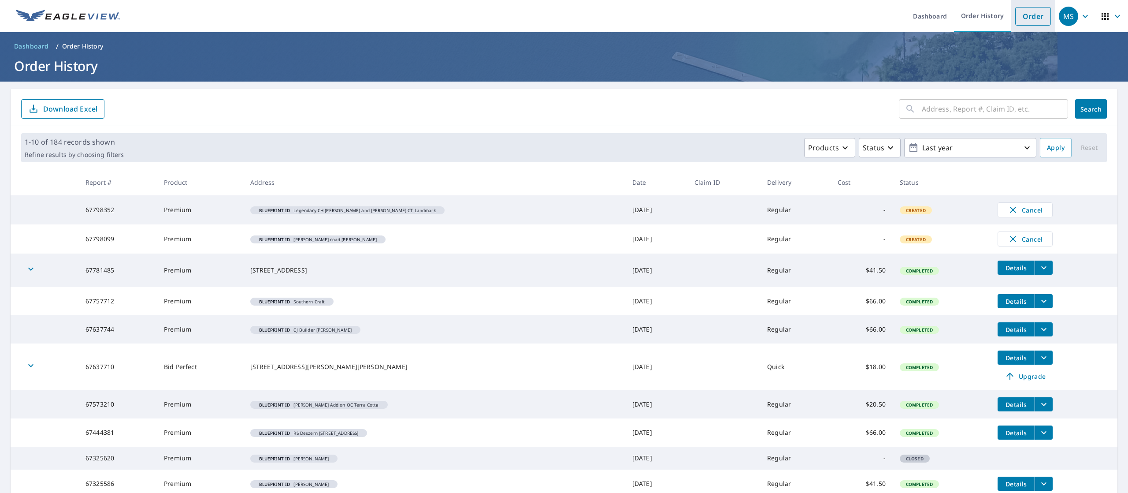
click at [1015, 17] on link "Order" at bounding box center [1033, 16] width 36 height 19
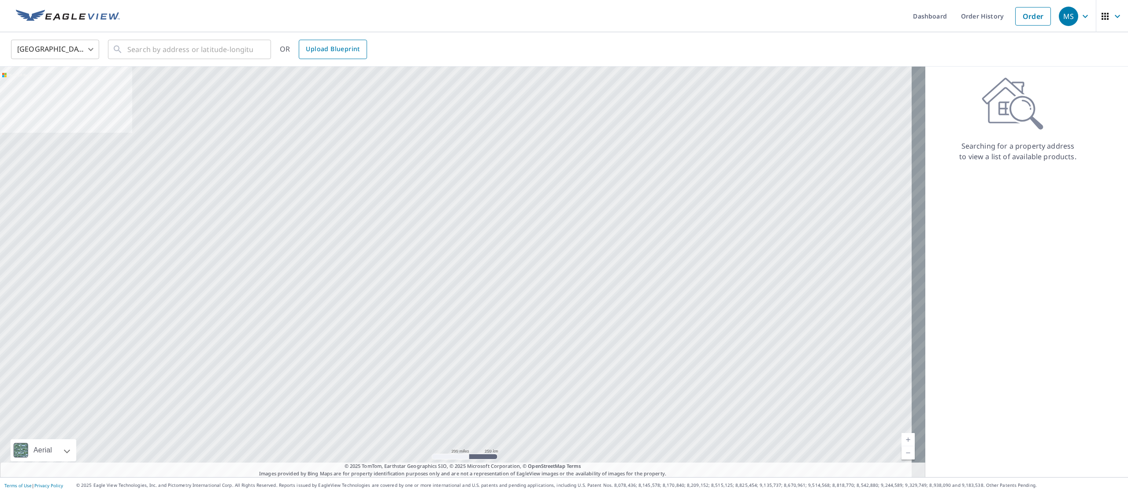
click at [340, 52] on span "Upload Blueprint" at bounding box center [333, 49] width 54 height 11
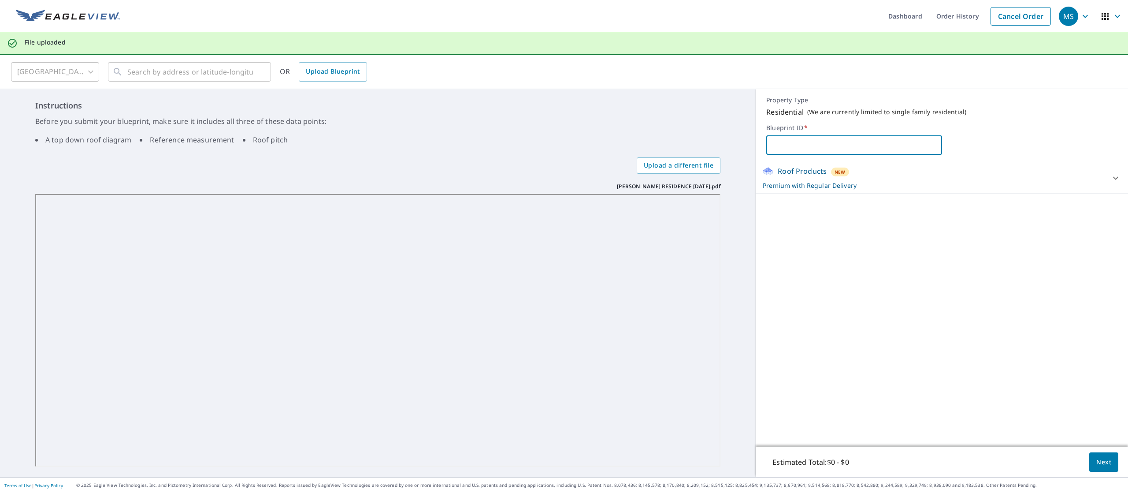
click at [820, 145] on input "text" at bounding box center [853, 145] width 175 height 25
paste input "[PERSON_NAME] [STREET_ADDRESS] [PERSON_NAME], NC Certainteed black"
click at [820, 145] on input "[PERSON_NAME] [STREET_ADDRESS] [PERSON_NAME], NC Certainteed black" at bounding box center [853, 145] width 175 height 25
click at [788, 147] on input "[PERSON_NAME] [STREET_ADDRESS] [PERSON_NAME], NC Certainteed black" at bounding box center [853, 145] width 175 height 25
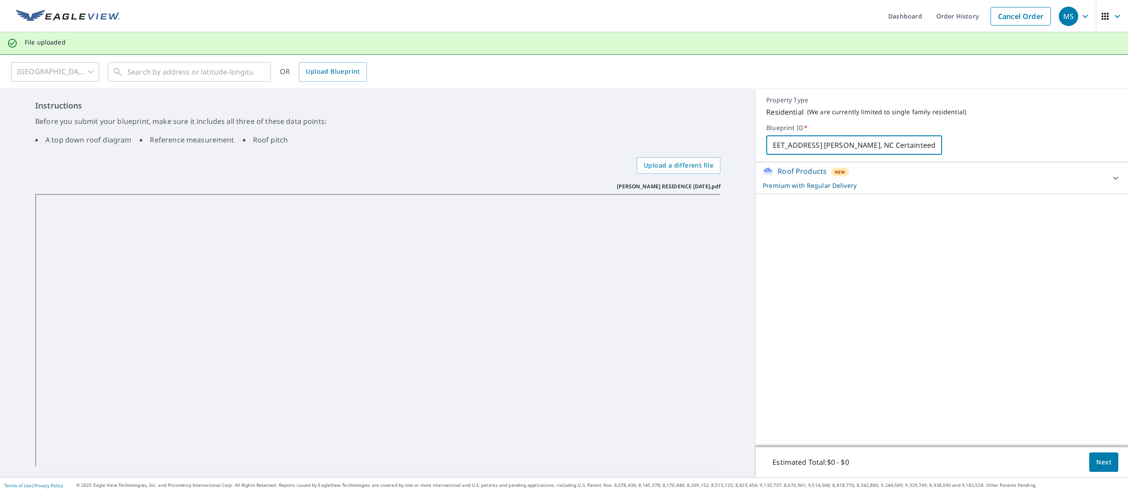
scroll to position [0, 120]
type input "Legendary CH [PERSON_NAME] [STREET_ADDRESS] [PERSON_NAME], NC Certainteed charc…"
click at [1096, 466] on span "Next" at bounding box center [1103, 461] width 15 height 11
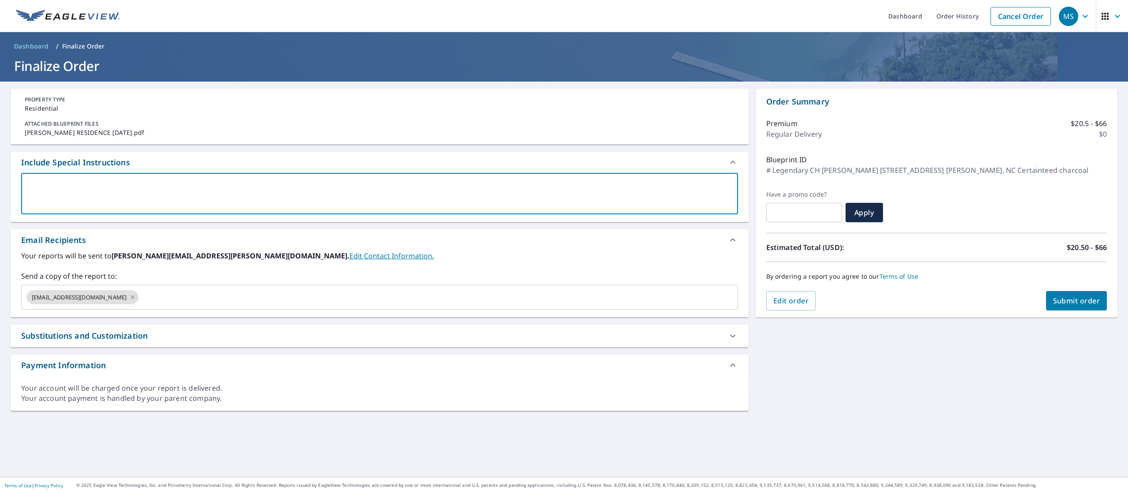
click at [271, 181] on textarea at bounding box center [379, 193] width 705 height 25
type textarea "1"
type textarea "x"
click at [129, 301] on icon at bounding box center [132, 297] width 7 height 10
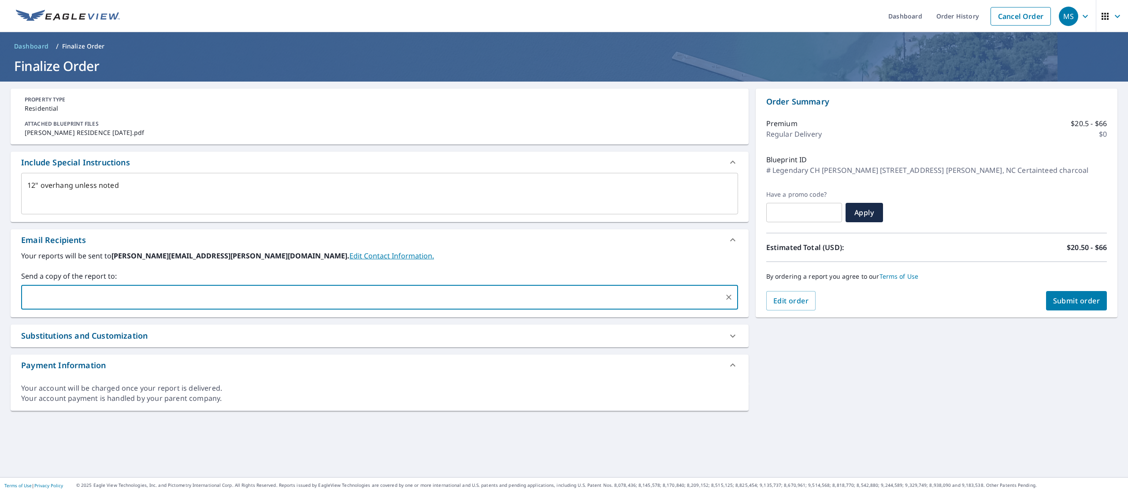
click at [1051, 292] on button "Submit order" at bounding box center [1076, 300] width 61 height 19
